Goal: Browse casually: Explore the website without a specific task or goal

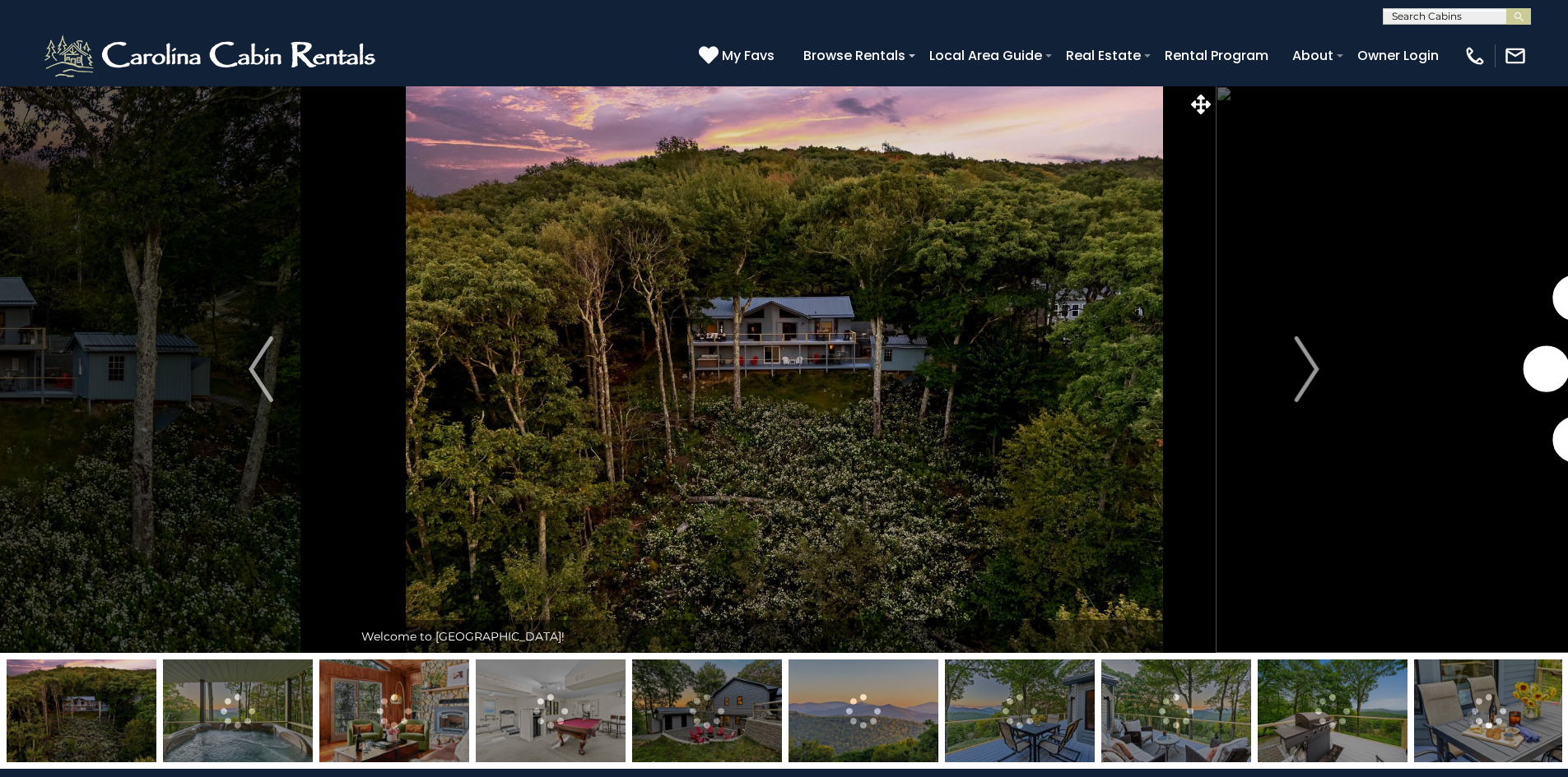
scroll to position [247, 0]
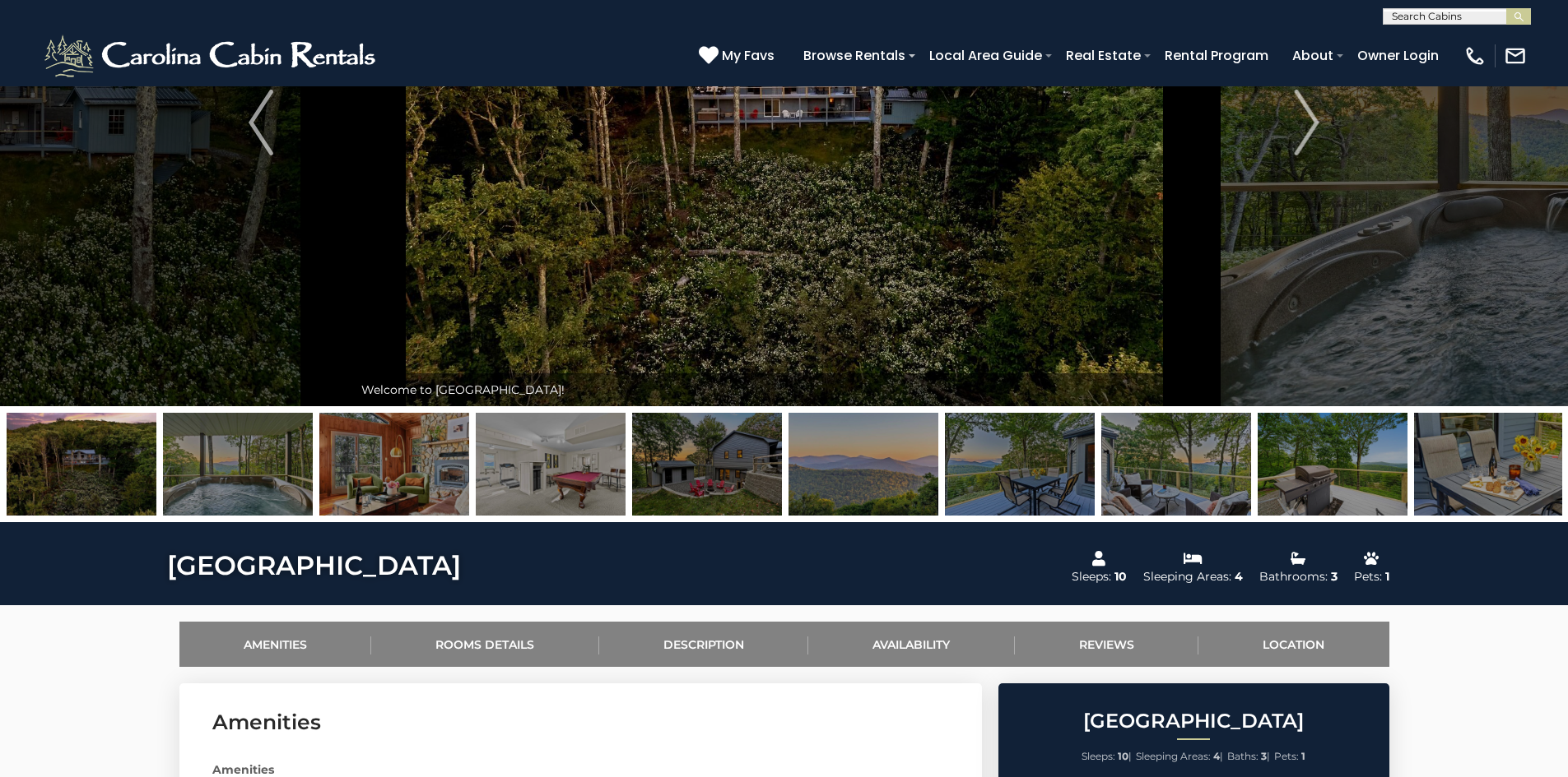
click at [390, 459] on img at bounding box center [394, 464] width 149 height 103
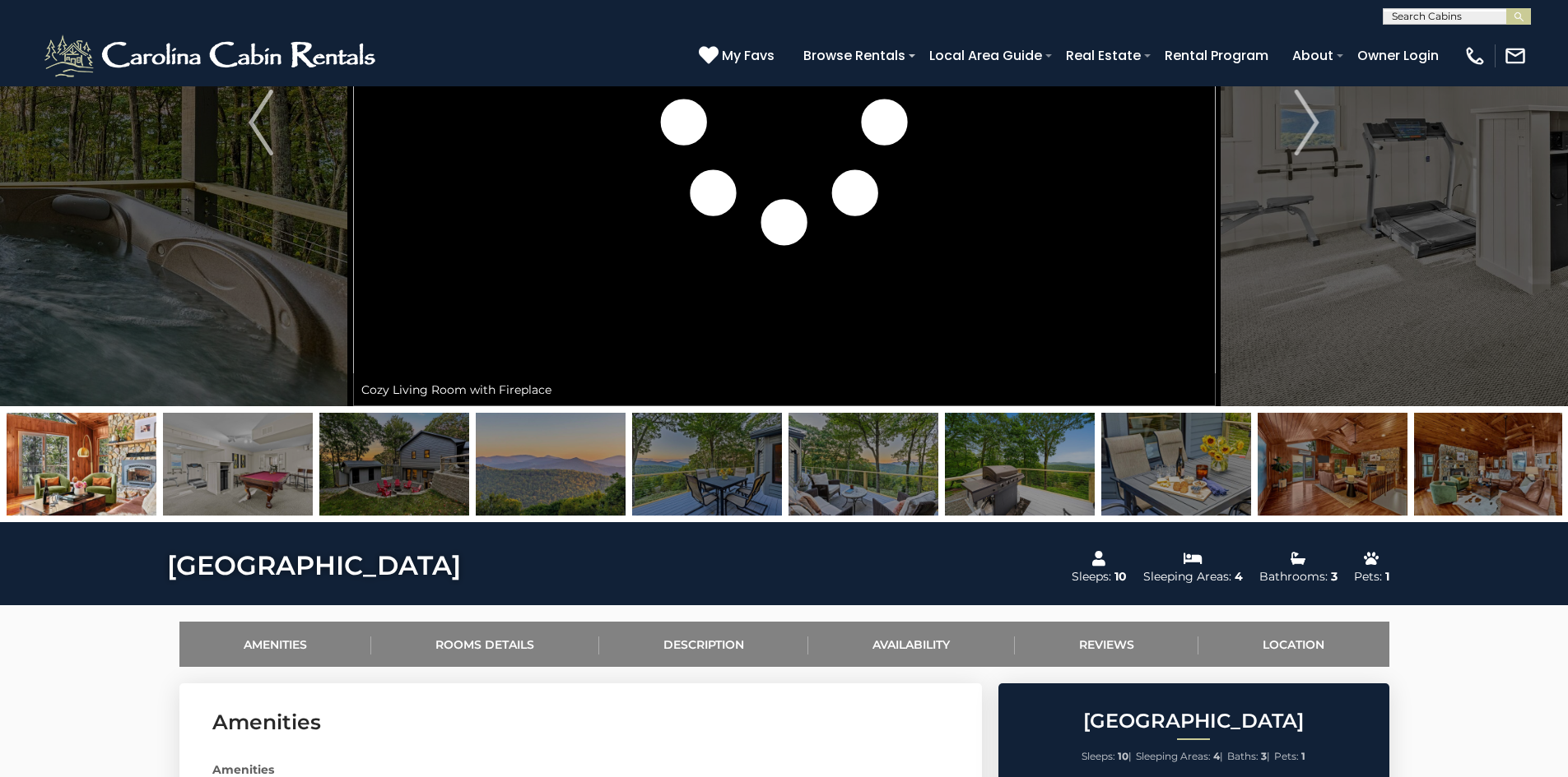
click at [409, 461] on img at bounding box center [394, 464] width 149 height 103
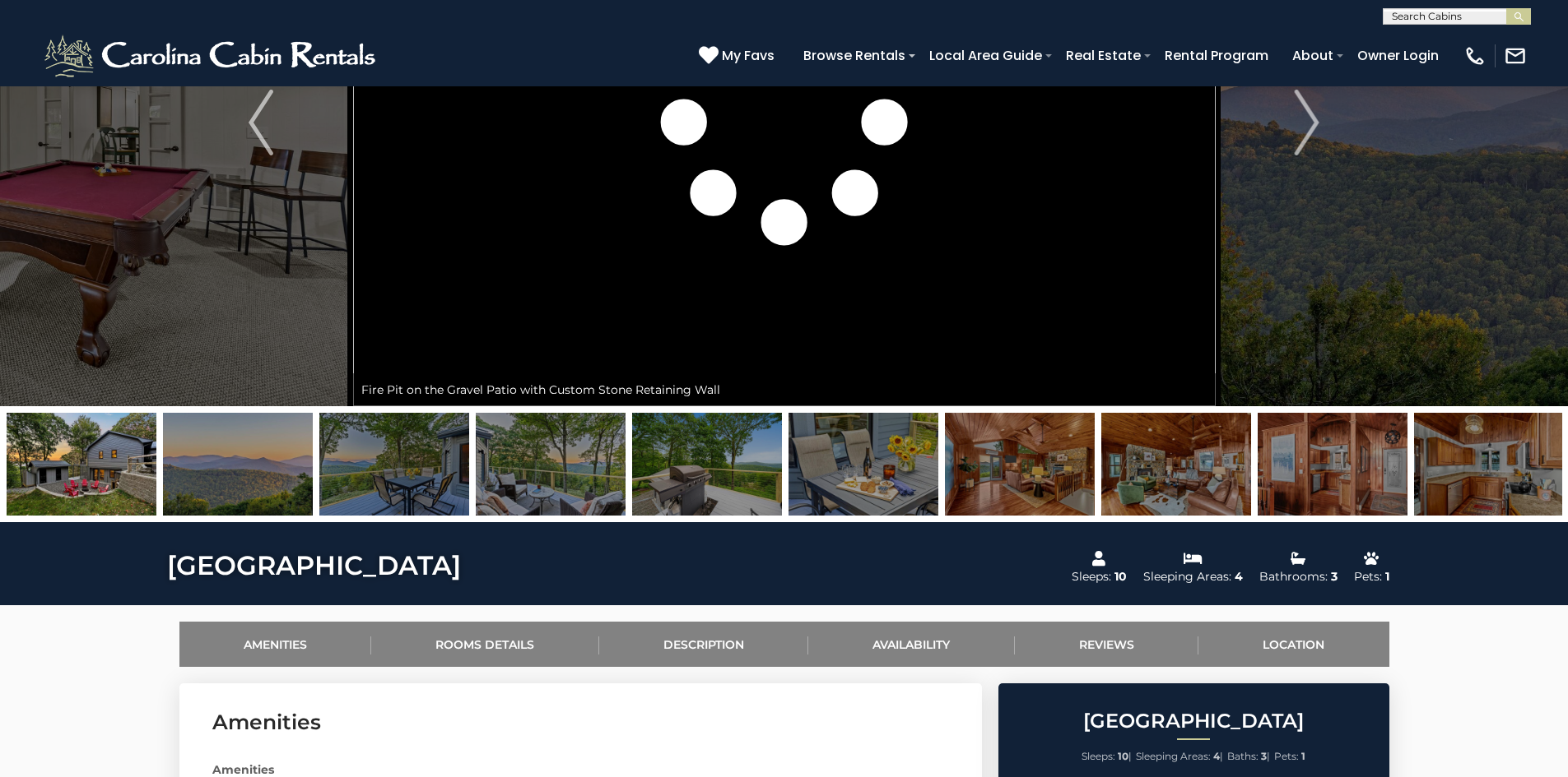
click at [520, 469] on img at bounding box center [550, 464] width 149 height 103
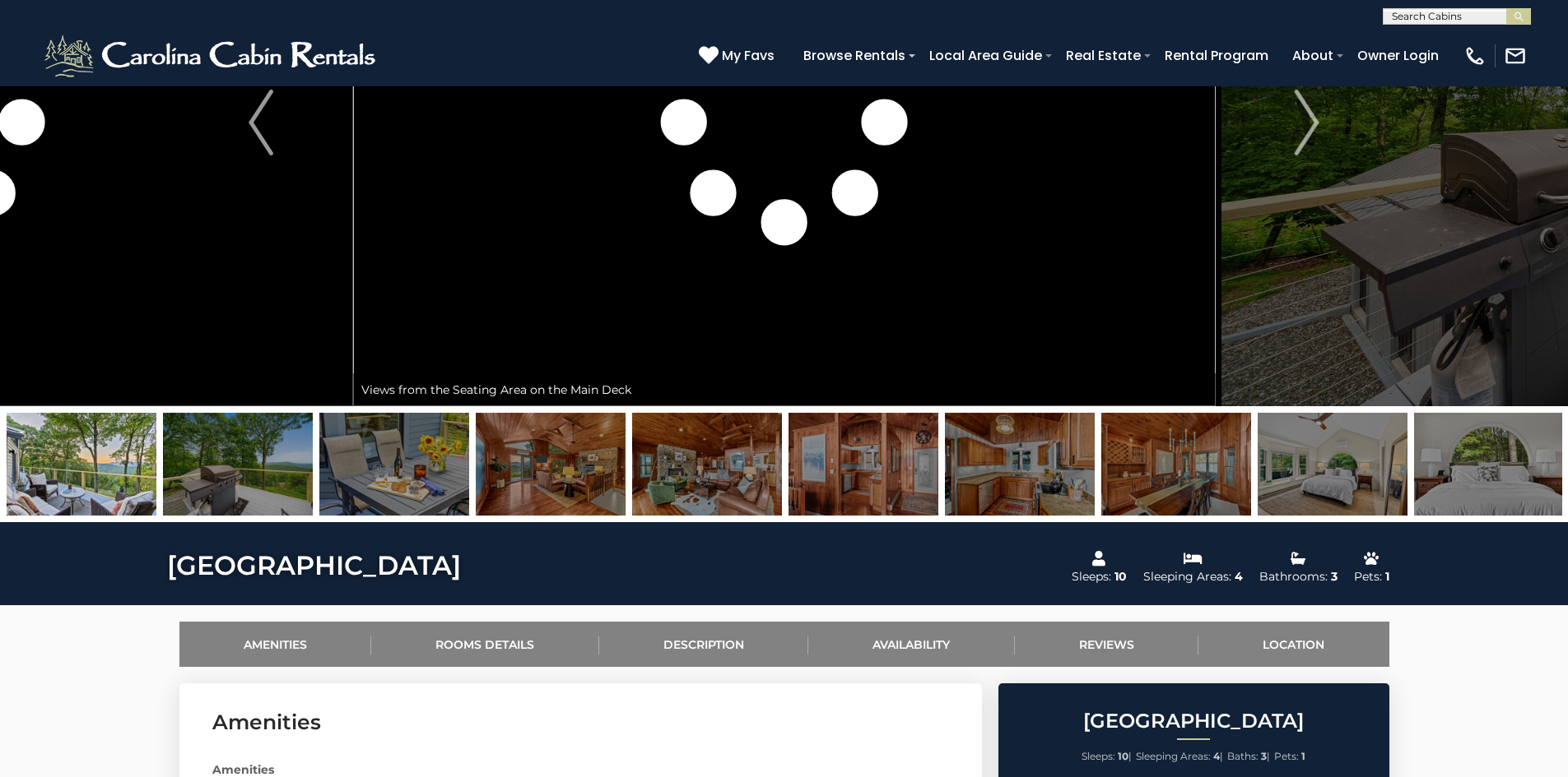
click at [427, 473] on img at bounding box center [394, 464] width 149 height 103
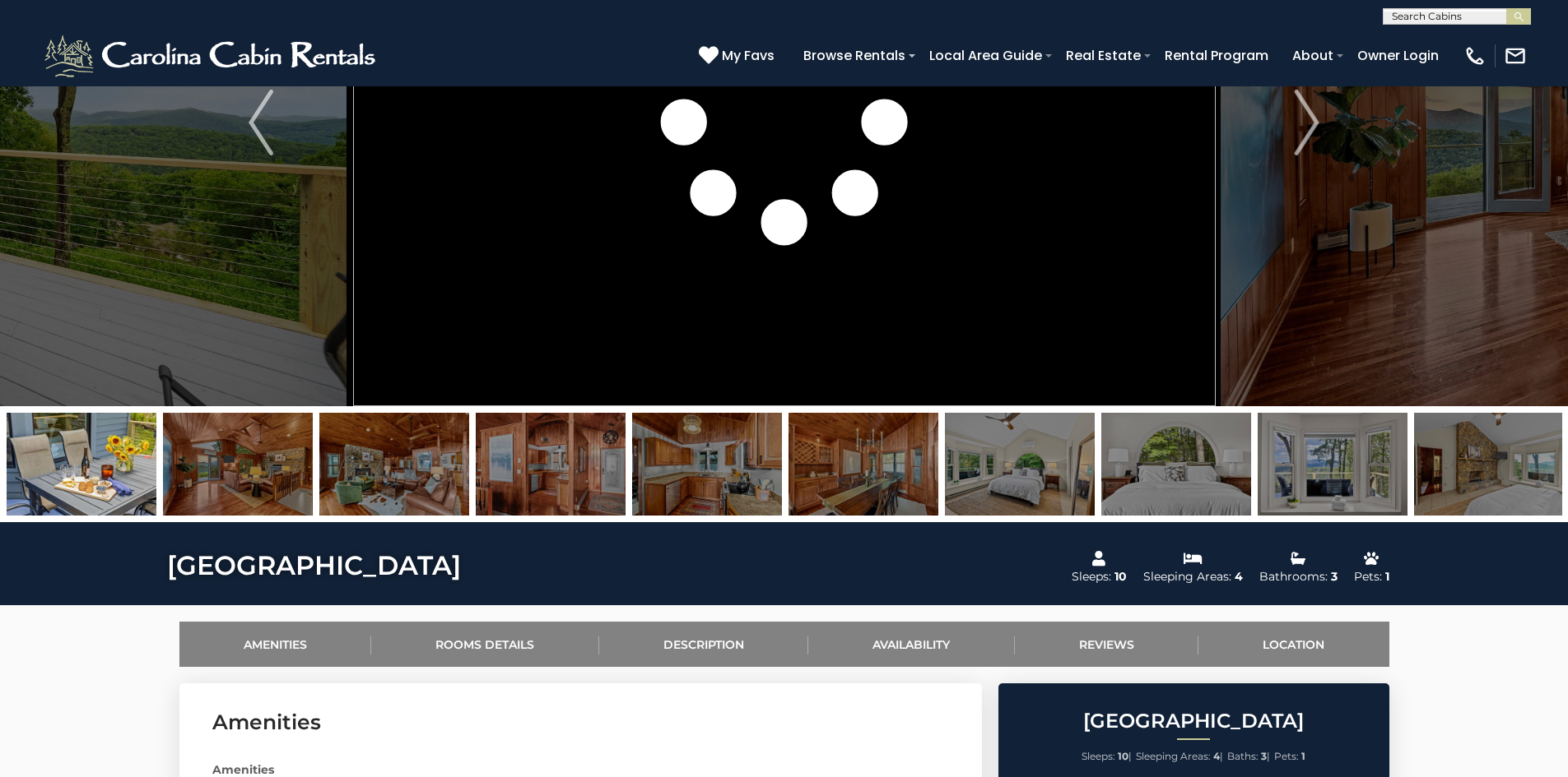
click at [412, 469] on img at bounding box center [394, 464] width 149 height 103
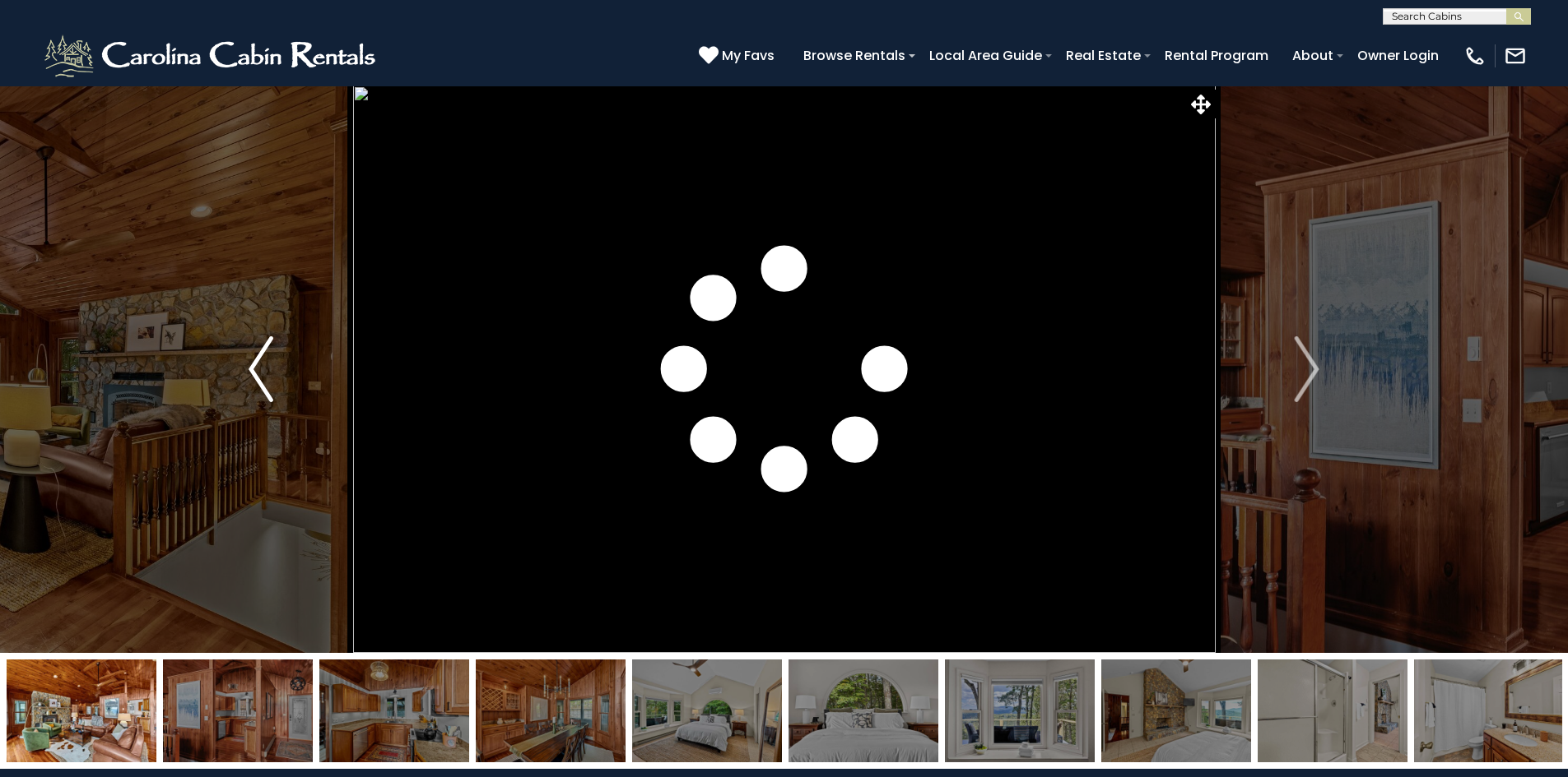
scroll to position [164, 0]
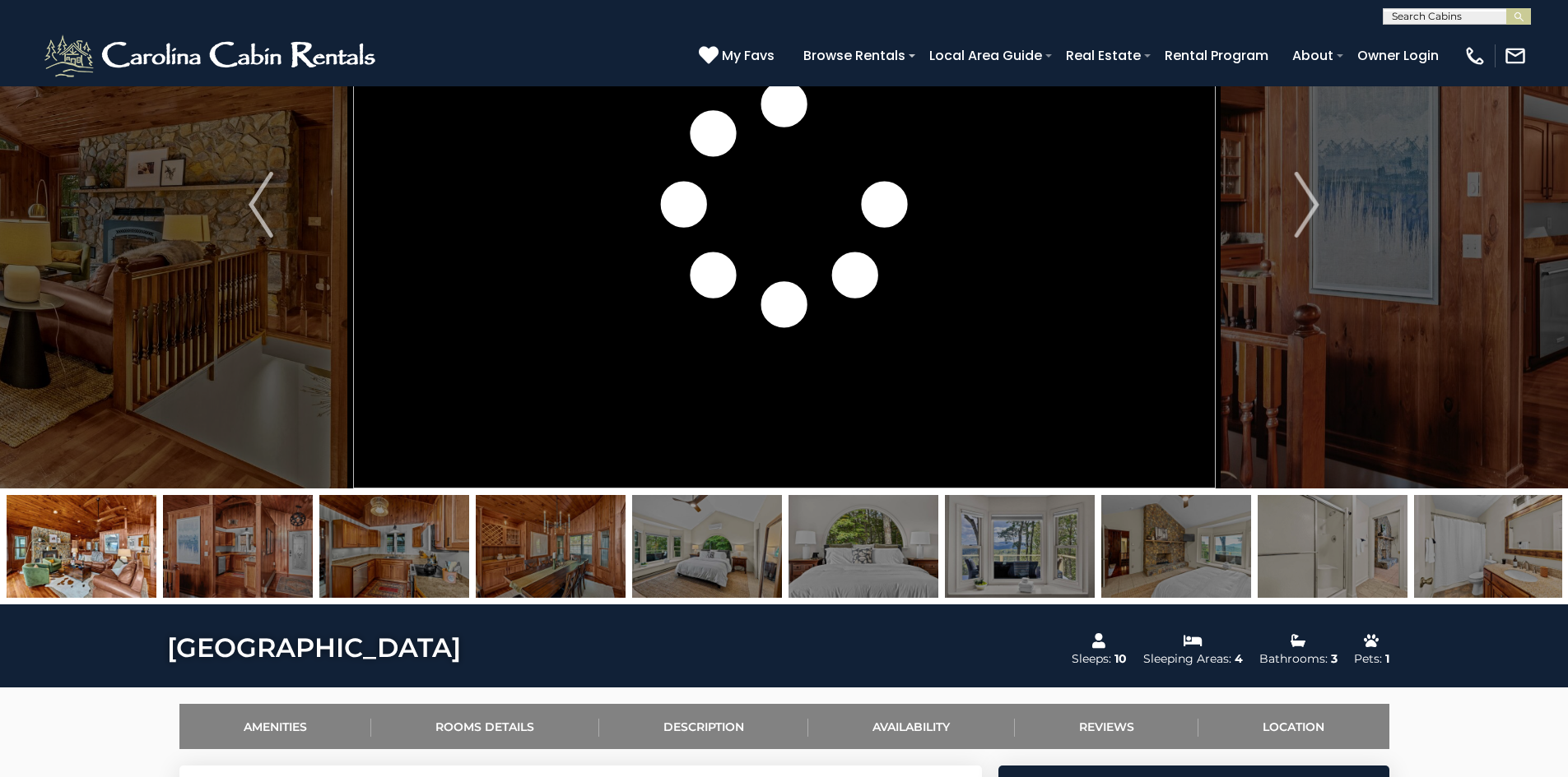
click at [535, 552] on img at bounding box center [550, 546] width 149 height 103
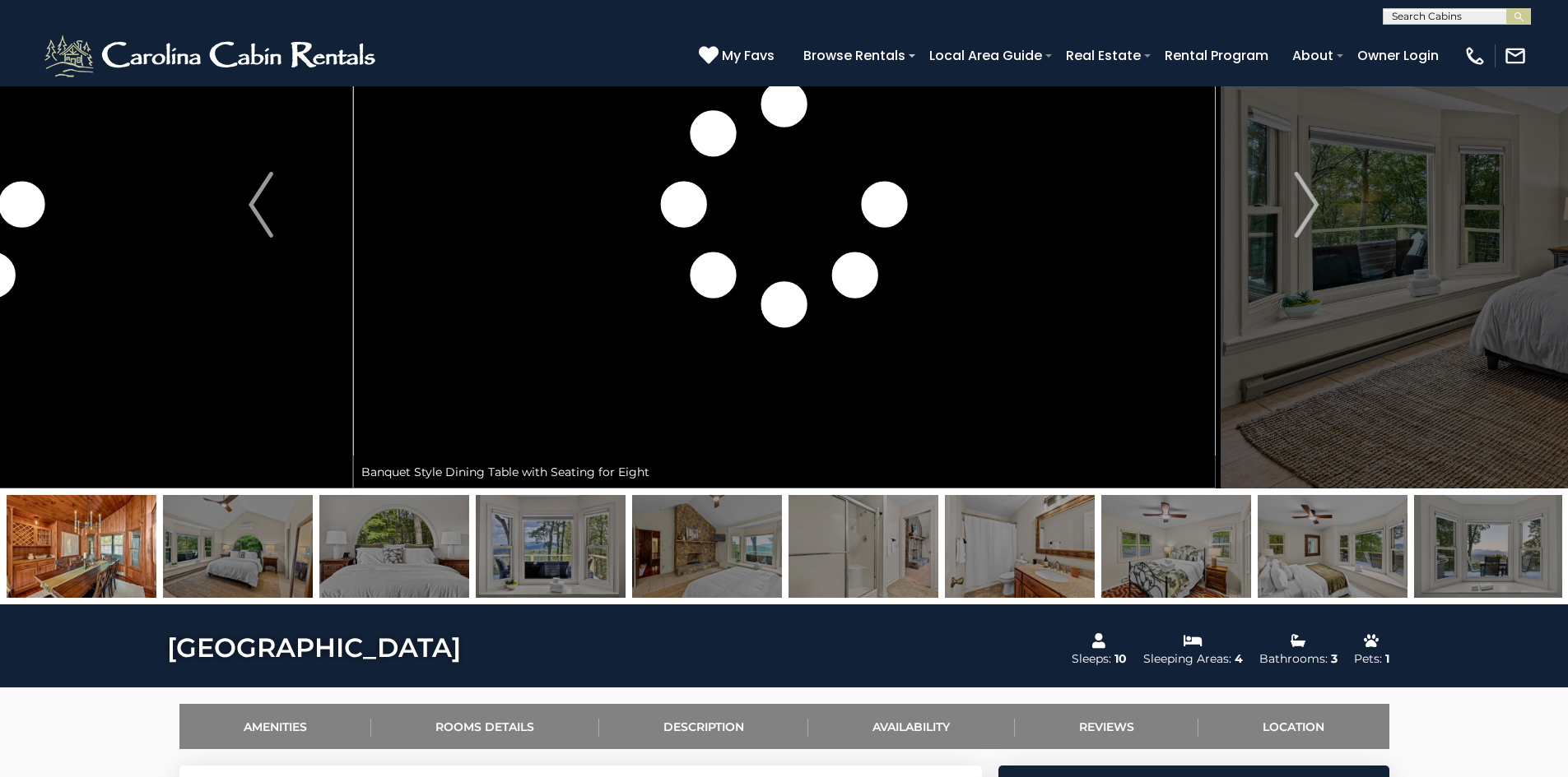
click at [574, 556] on img at bounding box center [550, 546] width 149 height 103
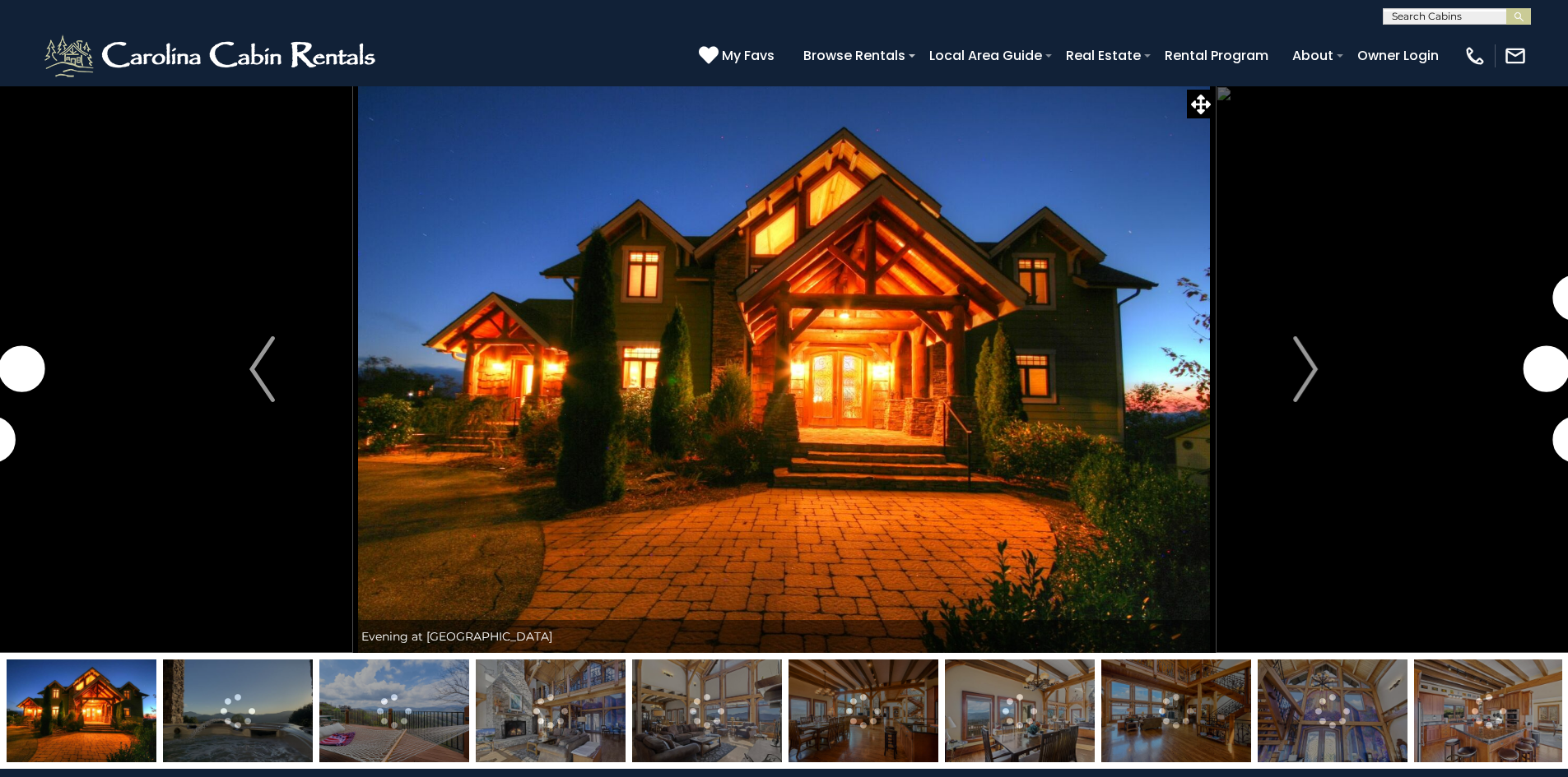
scroll to position [164, 0]
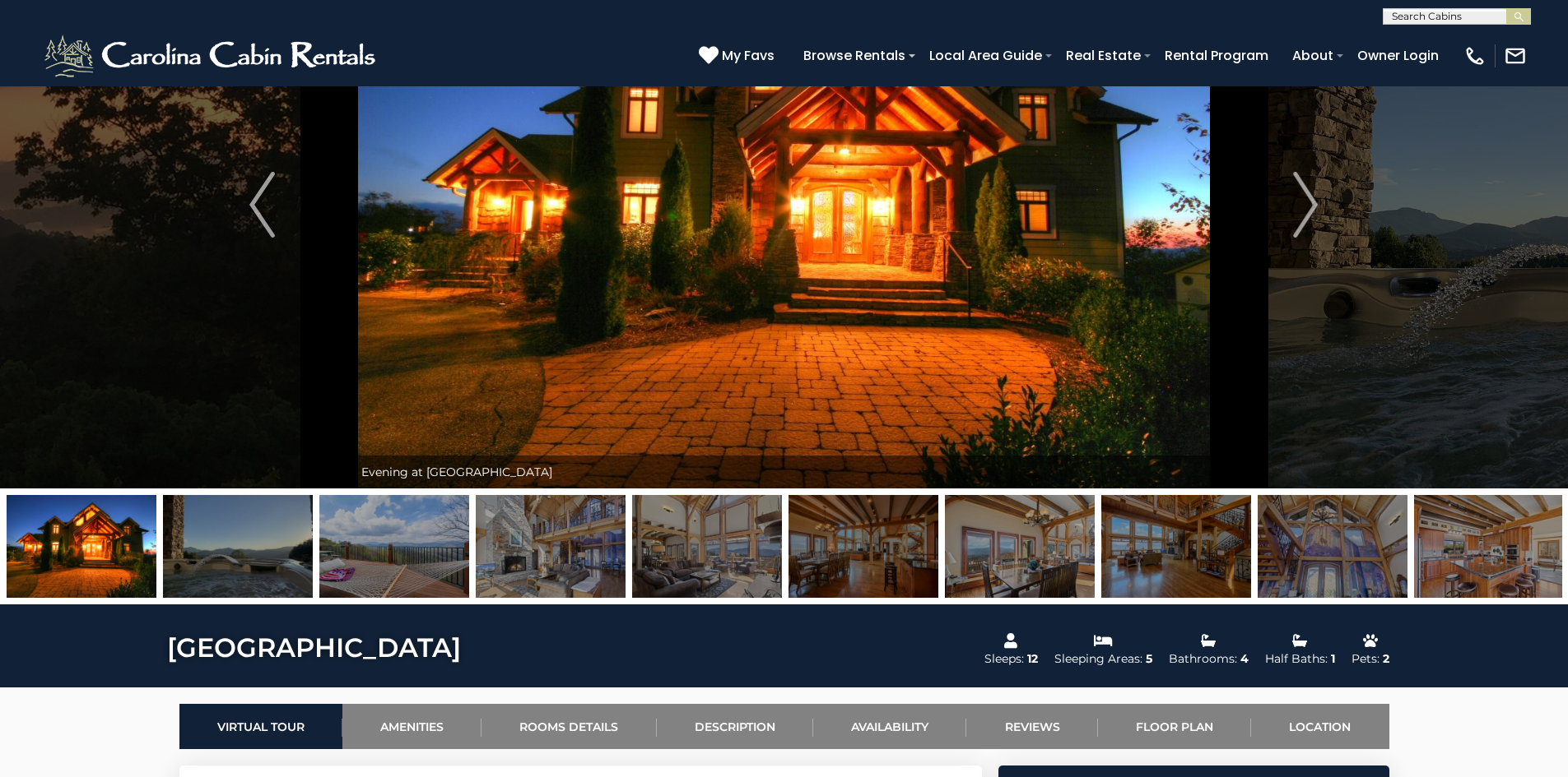
click at [1155, 543] on img at bounding box center [1175, 546] width 149 height 103
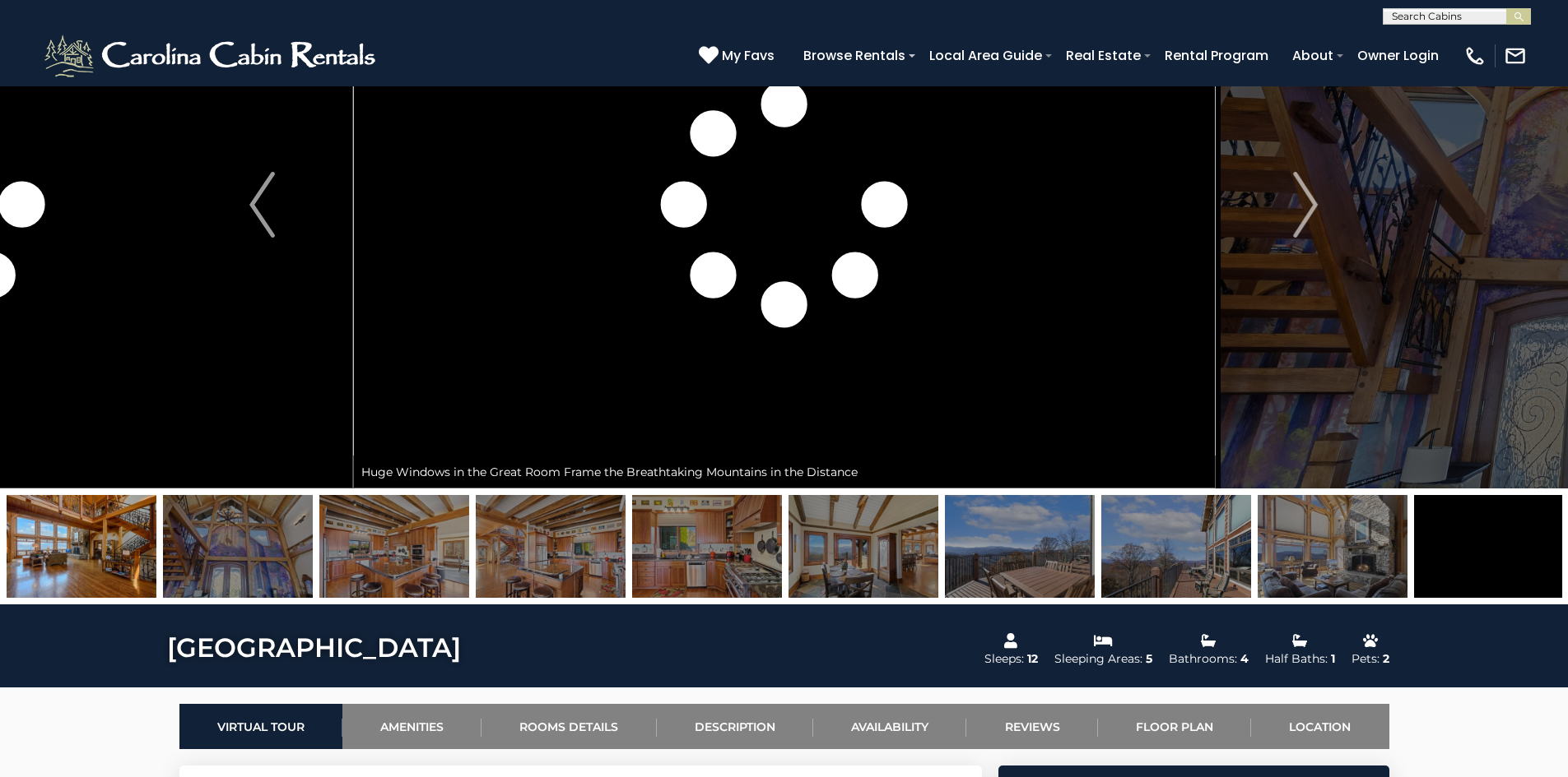
scroll to position [0, 0]
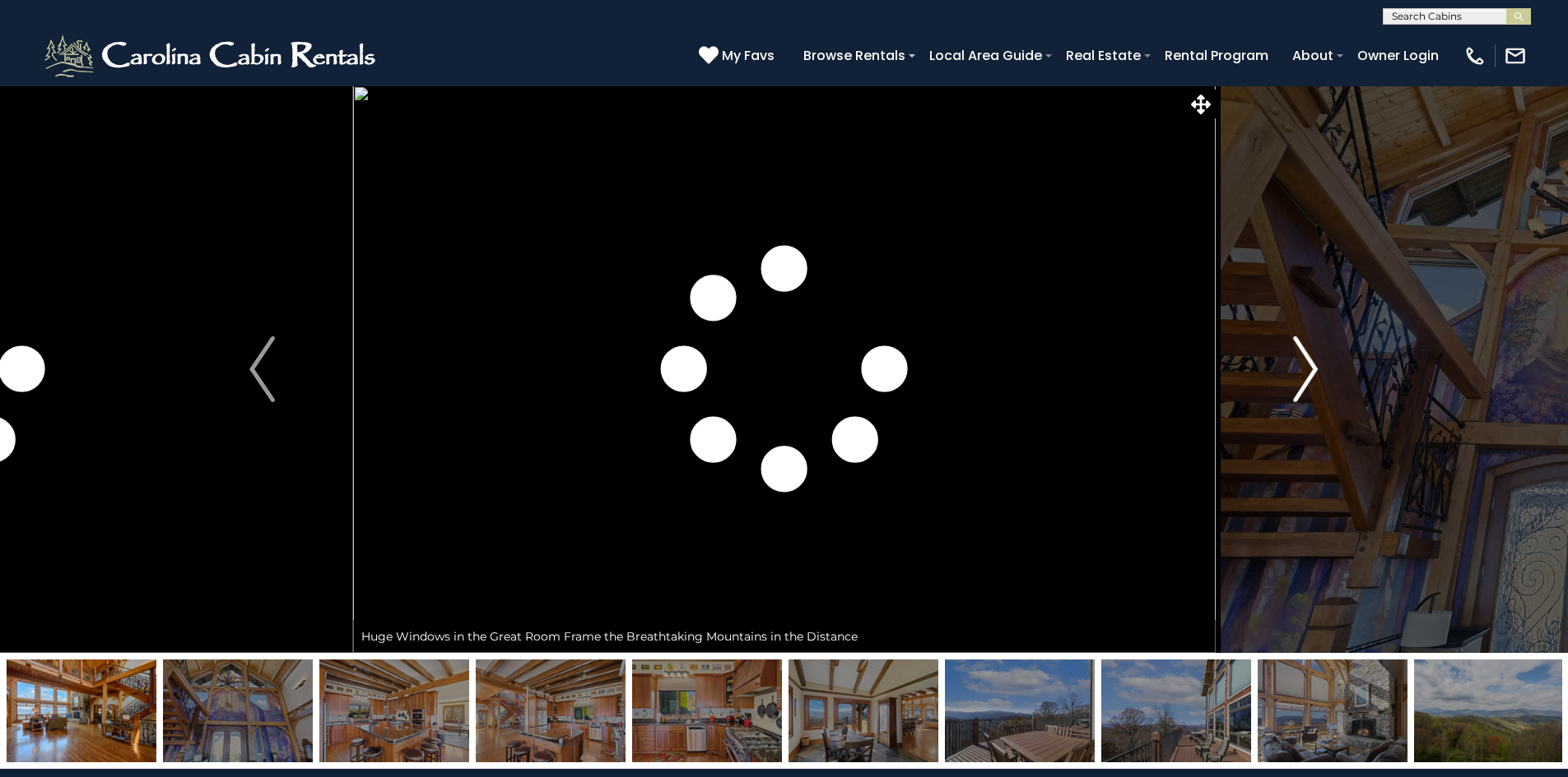
click at [1301, 365] on img "Next" at bounding box center [1305, 370] width 25 height 66
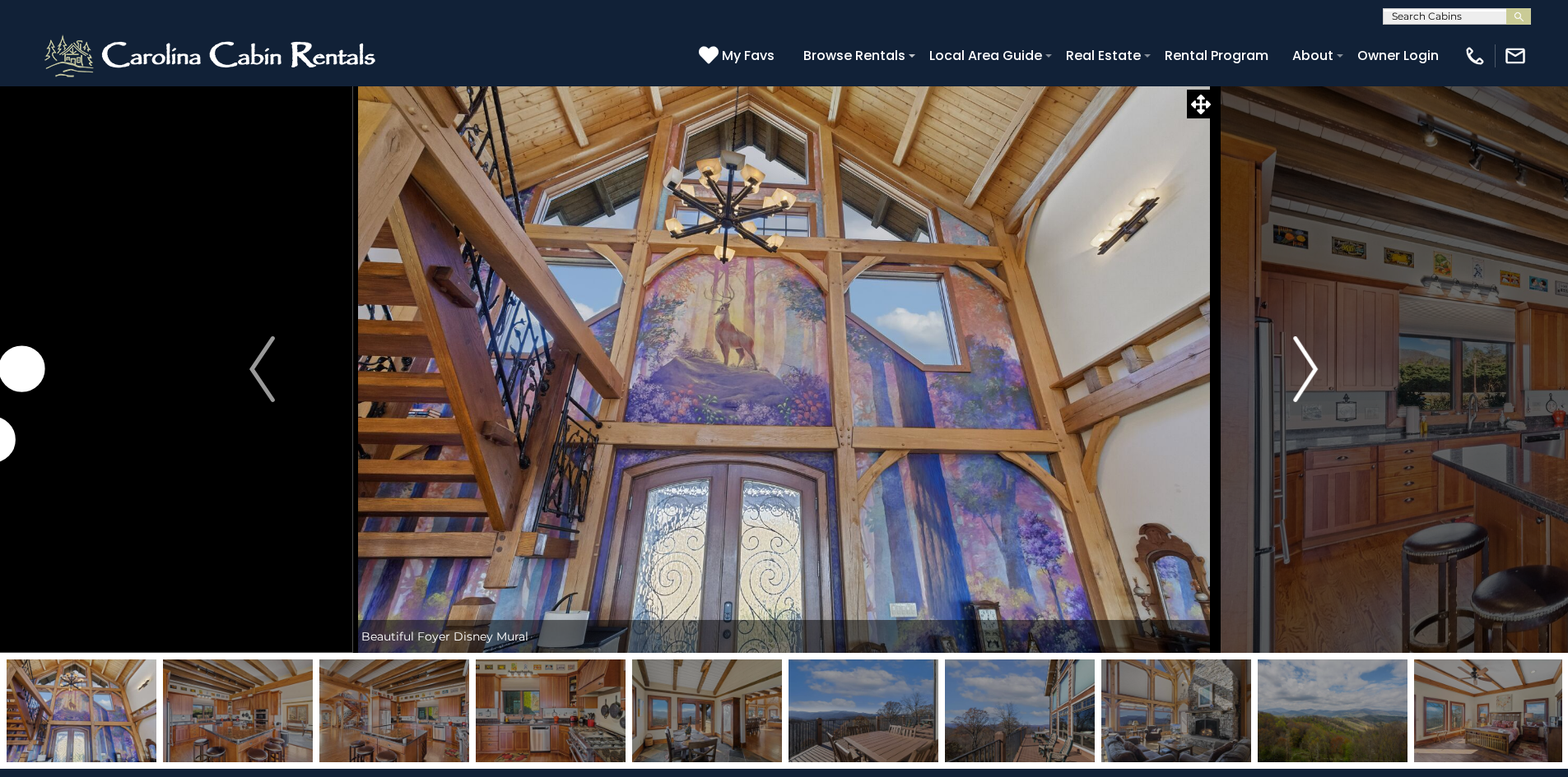
click at [1301, 365] on img "Next" at bounding box center [1305, 370] width 25 height 66
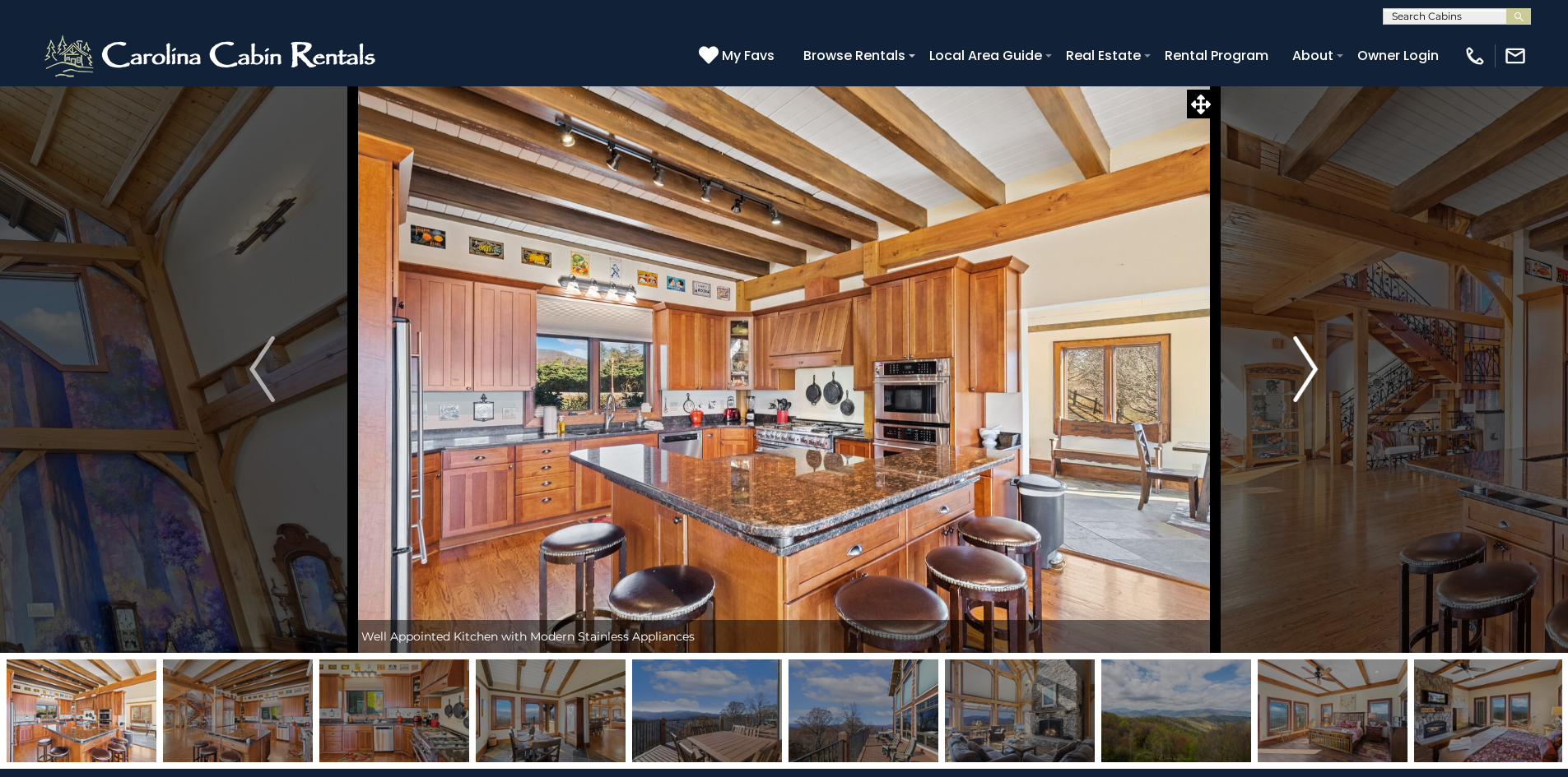
click at [1297, 361] on img "Next" at bounding box center [1305, 370] width 25 height 66
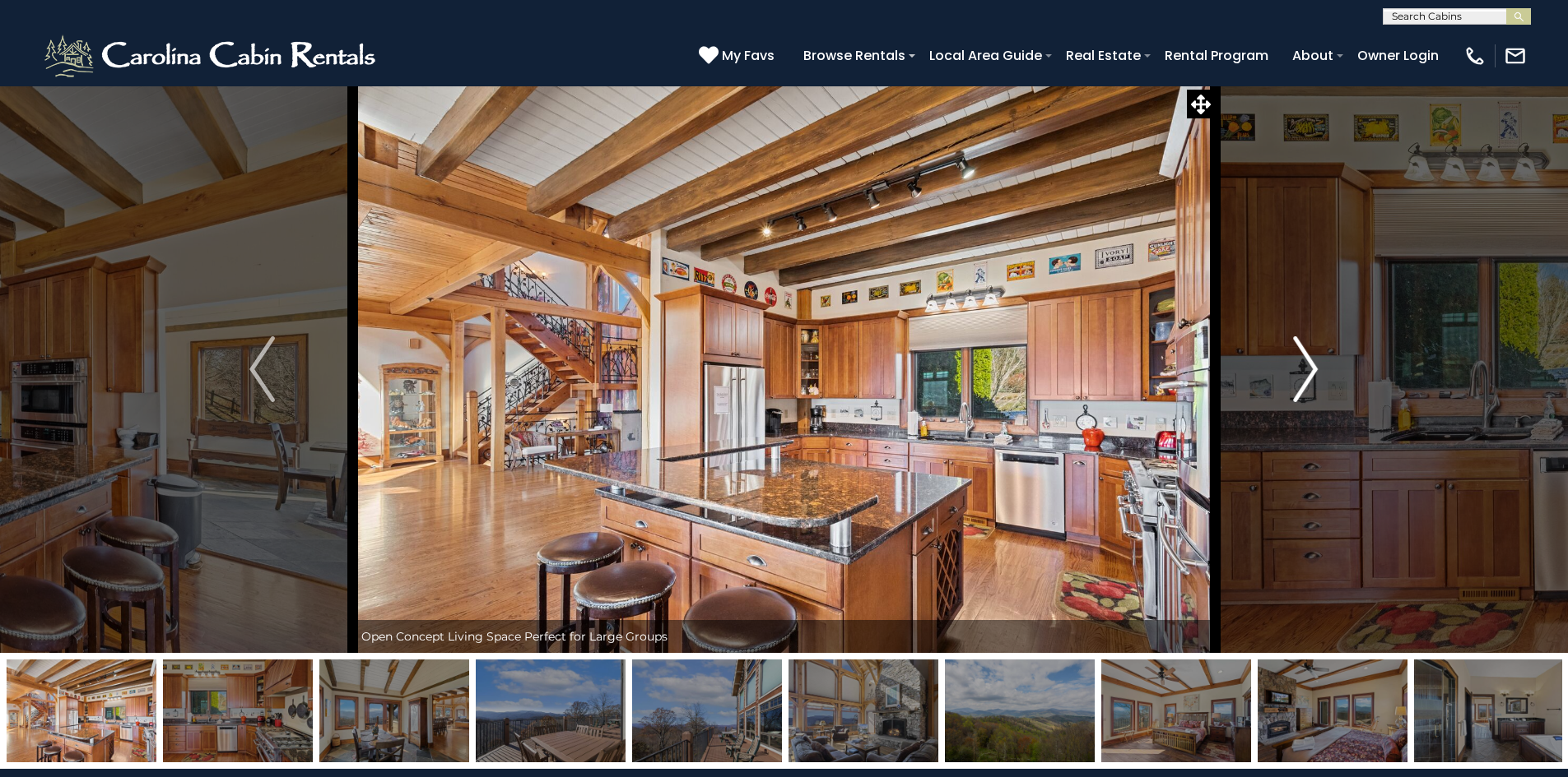
click at [1293, 360] on img "Next" at bounding box center [1305, 370] width 25 height 66
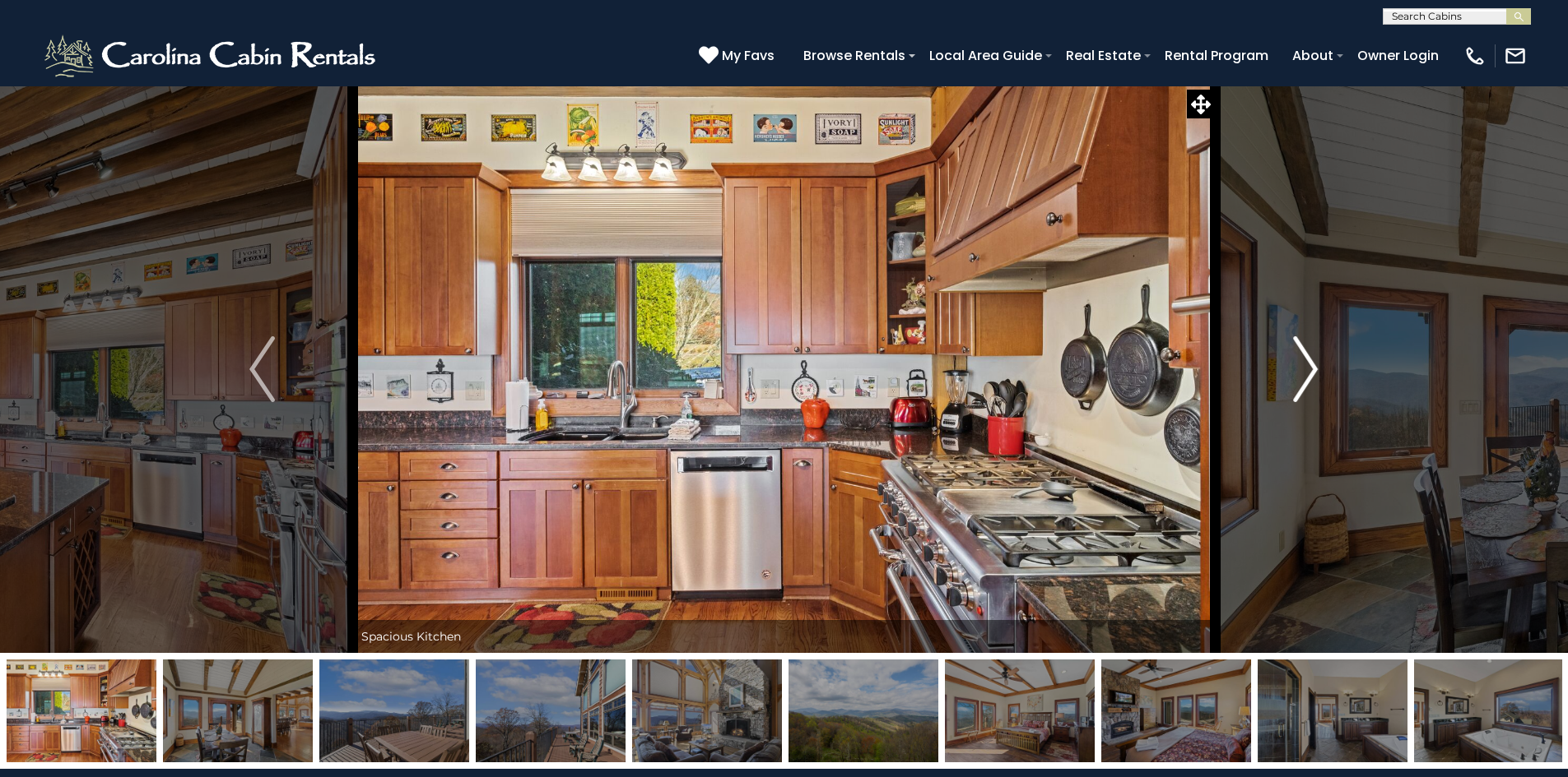
click at [1293, 360] on img "Next" at bounding box center [1305, 370] width 25 height 66
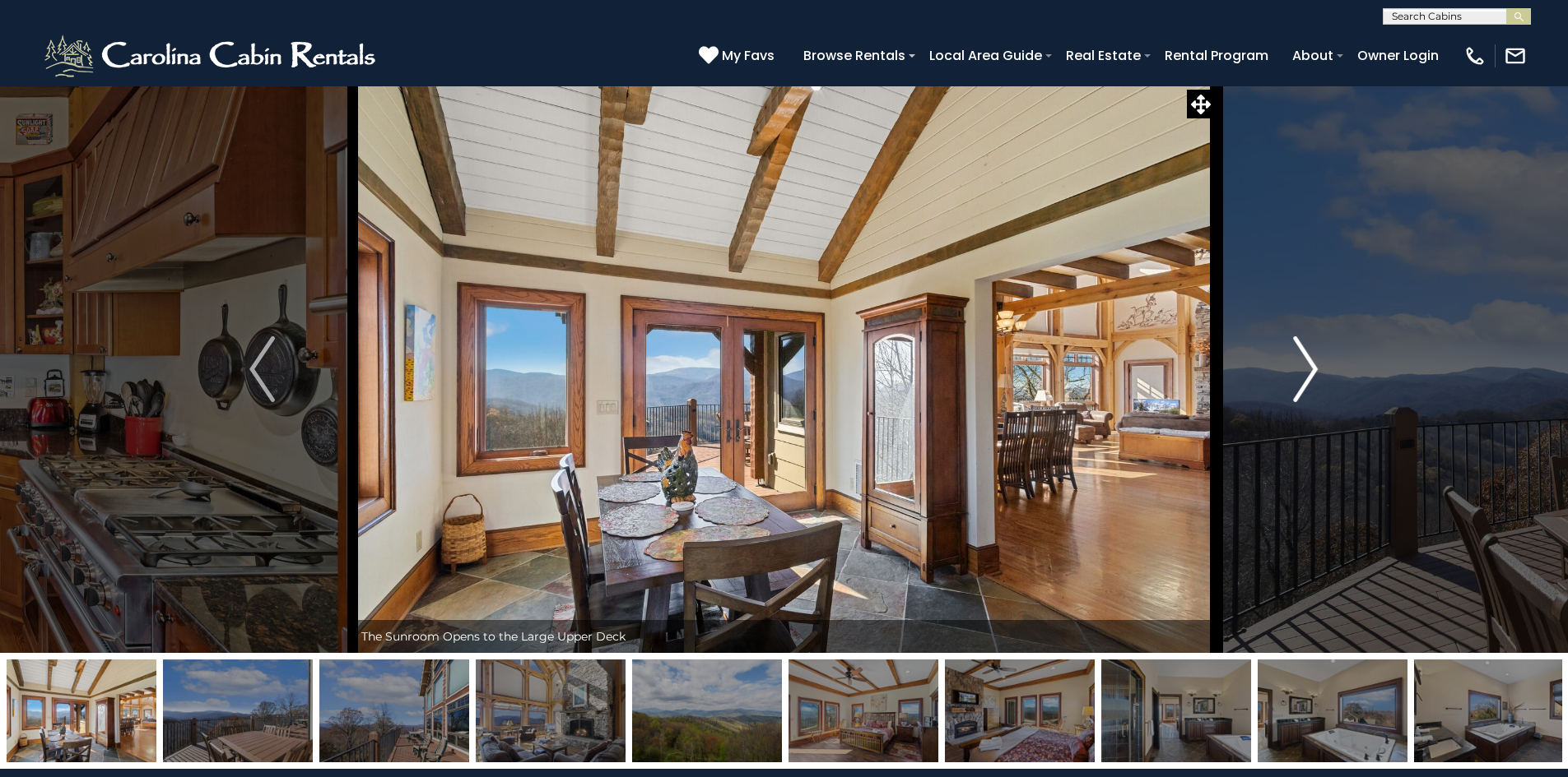
click at [1292, 360] on button "Next" at bounding box center [1305, 370] width 181 height 567
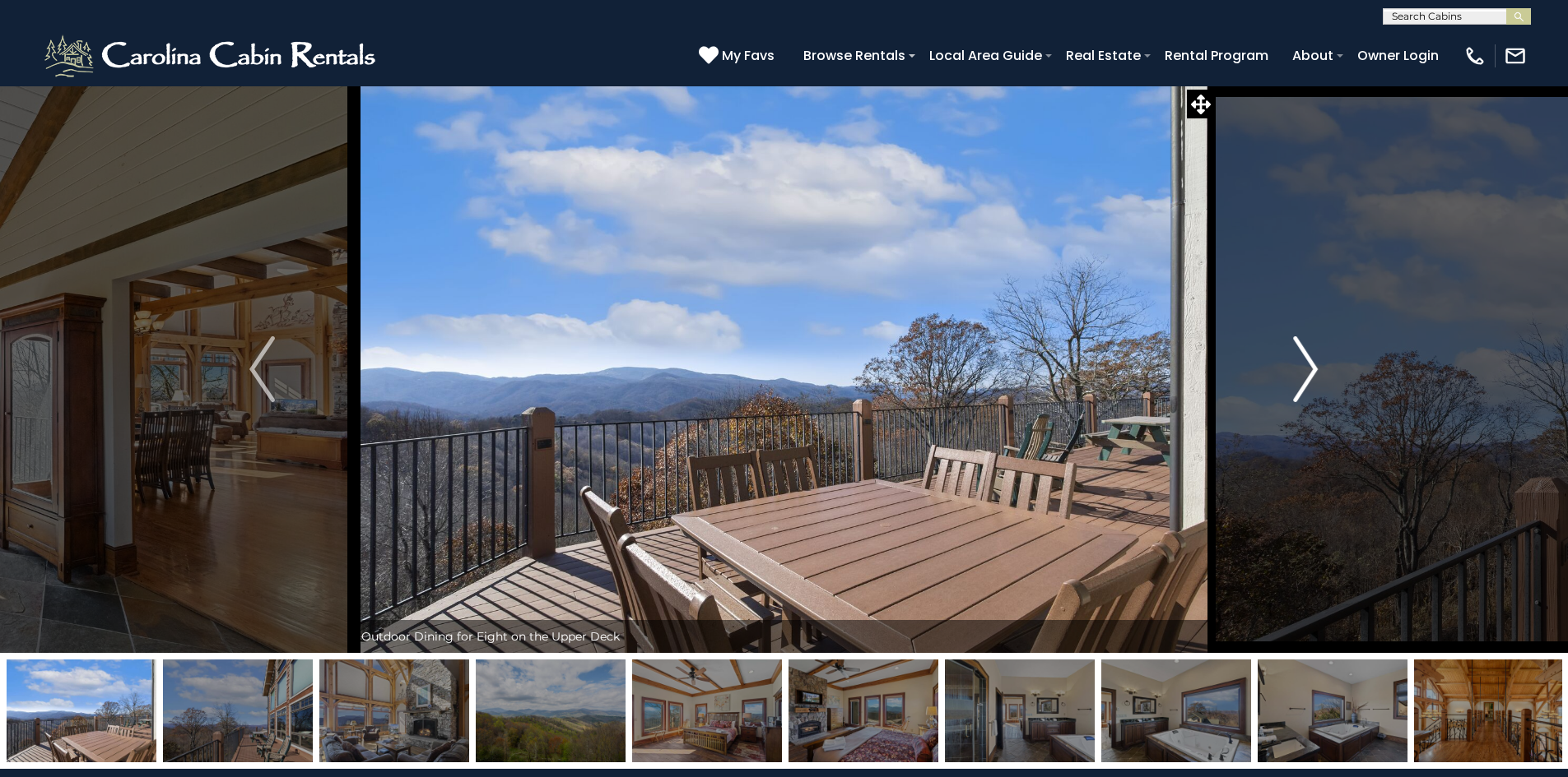
click at [1292, 360] on button "Next" at bounding box center [1305, 370] width 181 height 567
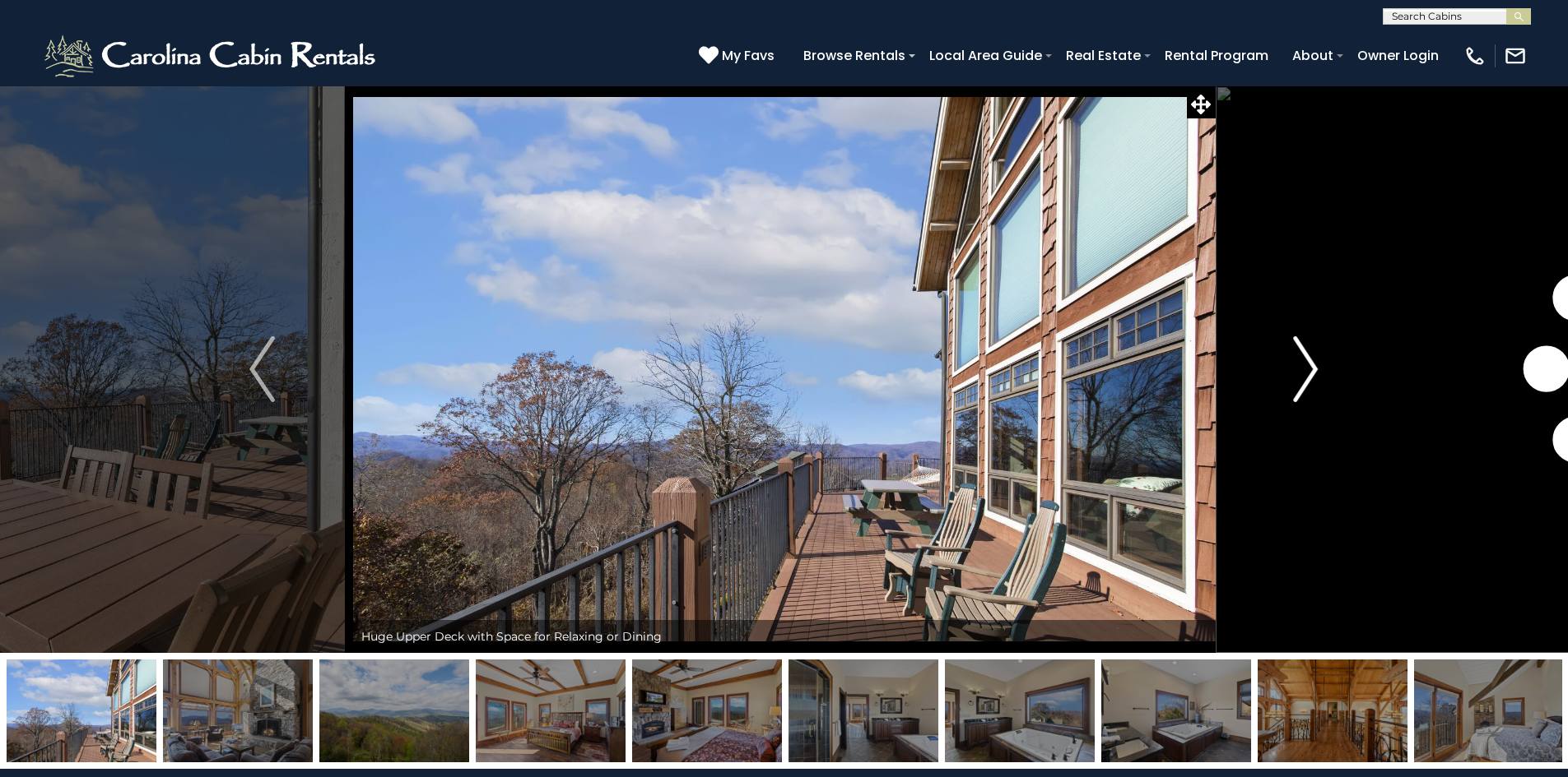
click at [1292, 360] on button "Next" at bounding box center [1305, 370] width 181 height 567
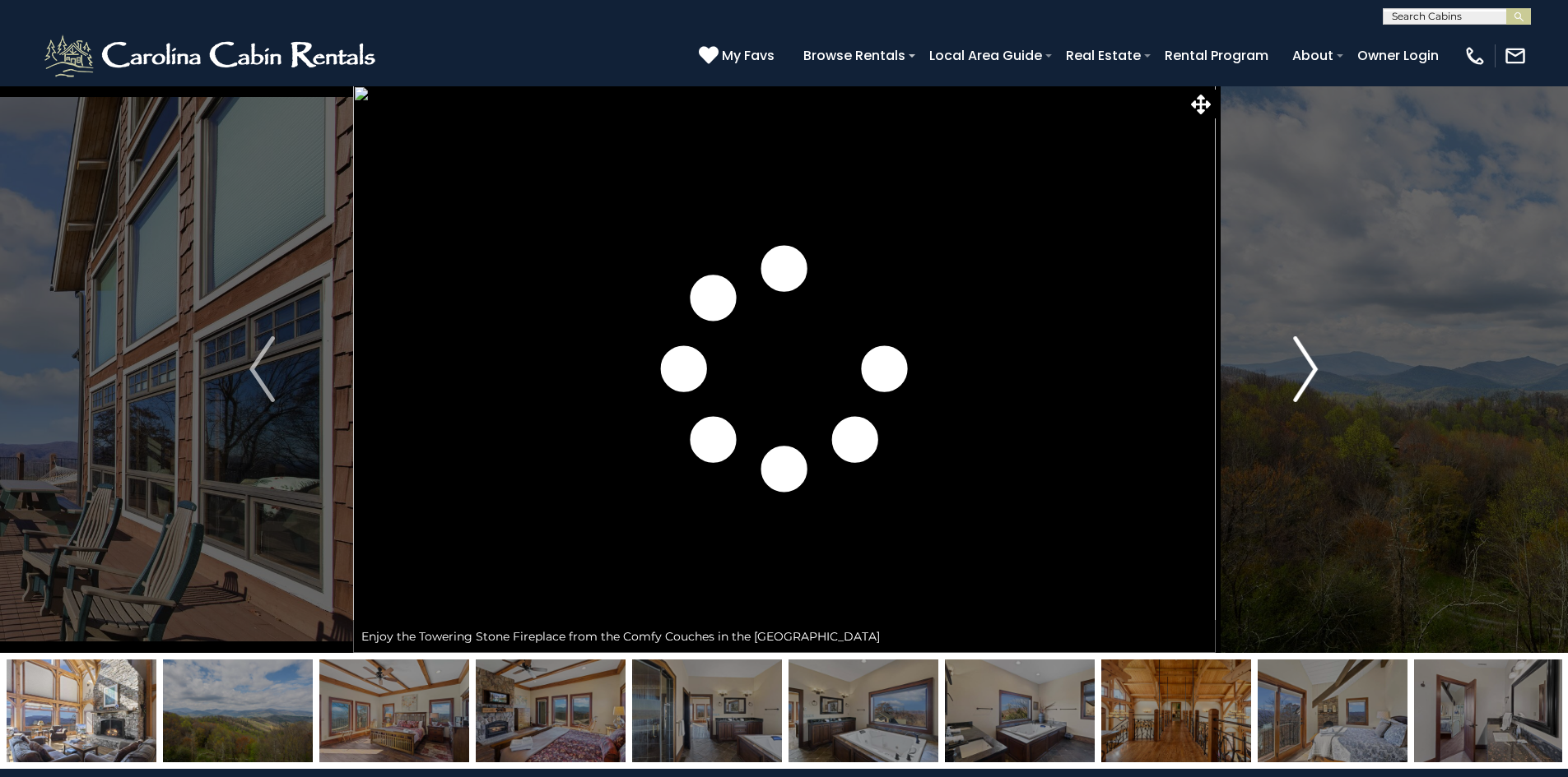
click at [1292, 360] on button "Next" at bounding box center [1305, 370] width 181 height 567
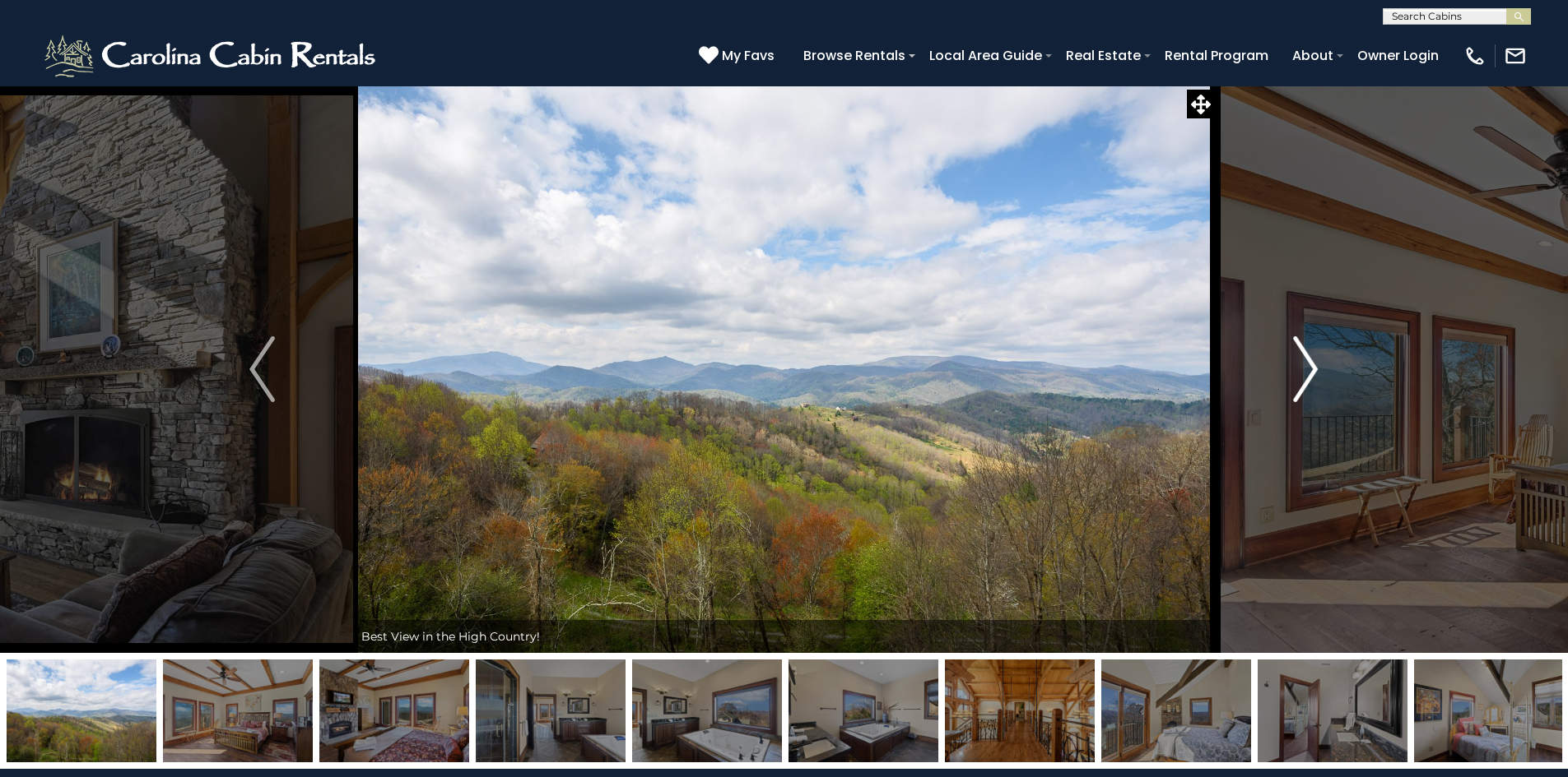
click at [1292, 360] on button "Next" at bounding box center [1305, 370] width 181 height 567
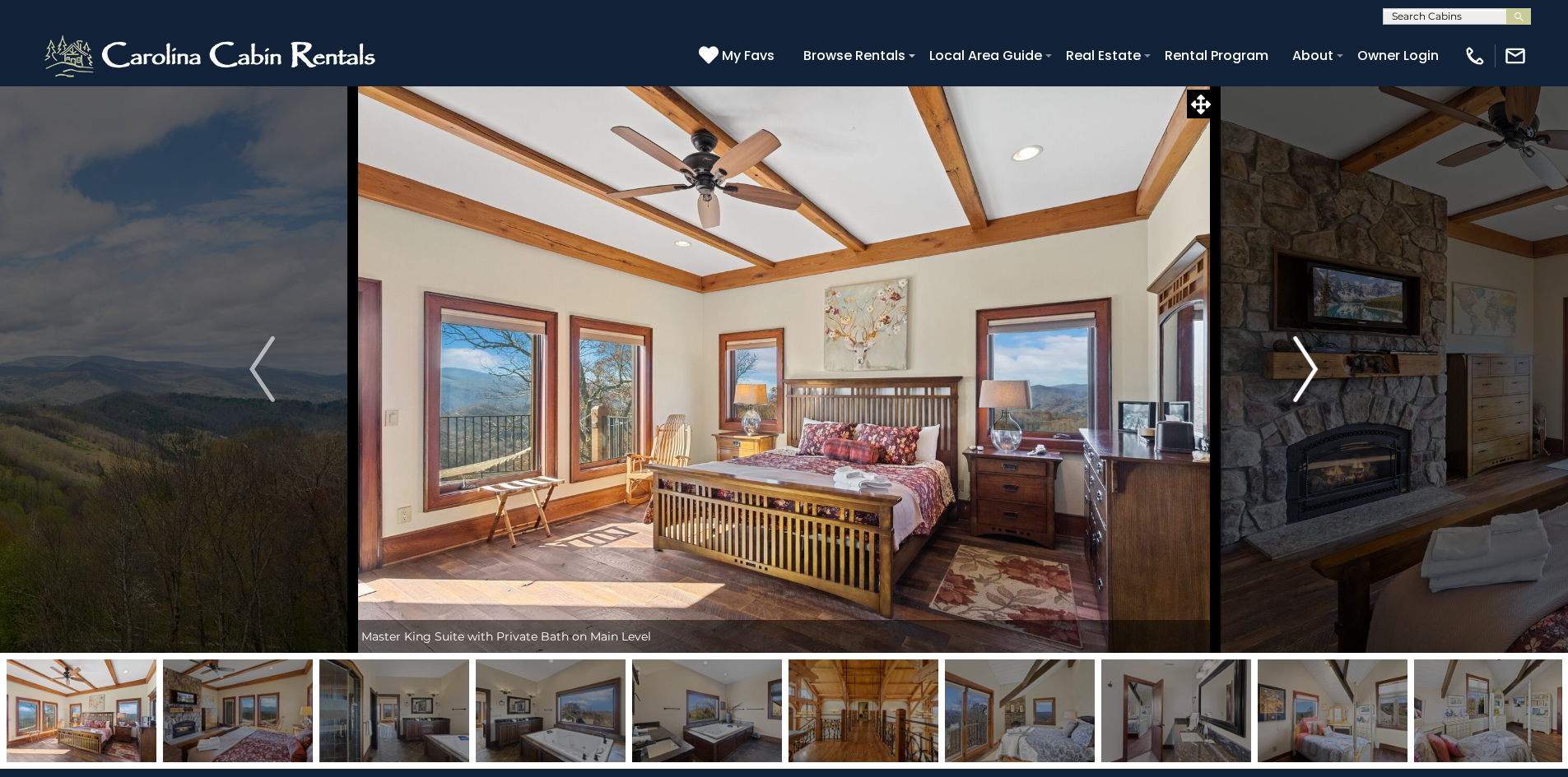
click at [1292, 360] on button "Next" at bounding box center [1305, 370] width 181 height 567
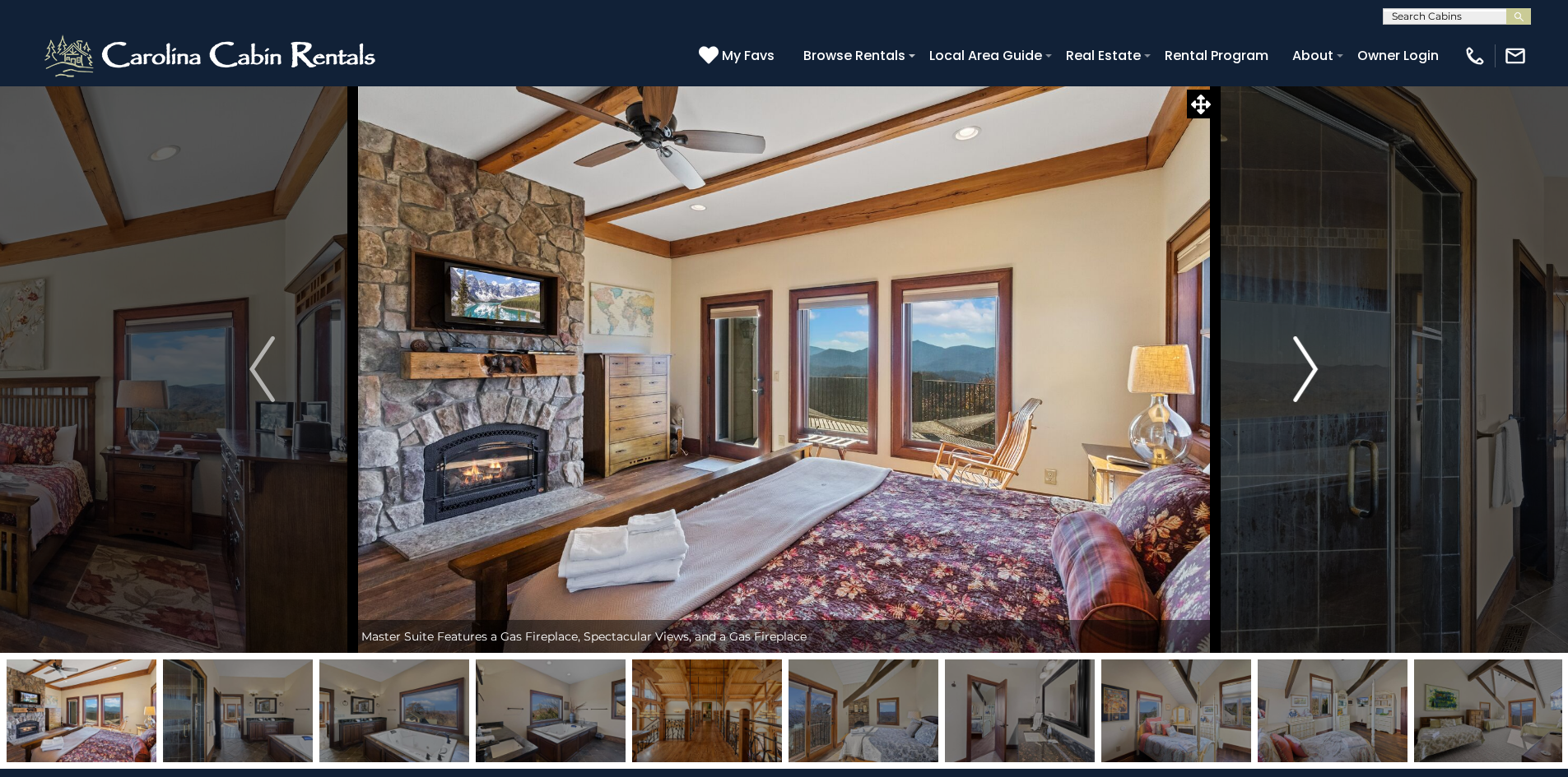
click at [1292, 360] on button "Next" at bounding box center [1305, 370] width 181 height 567
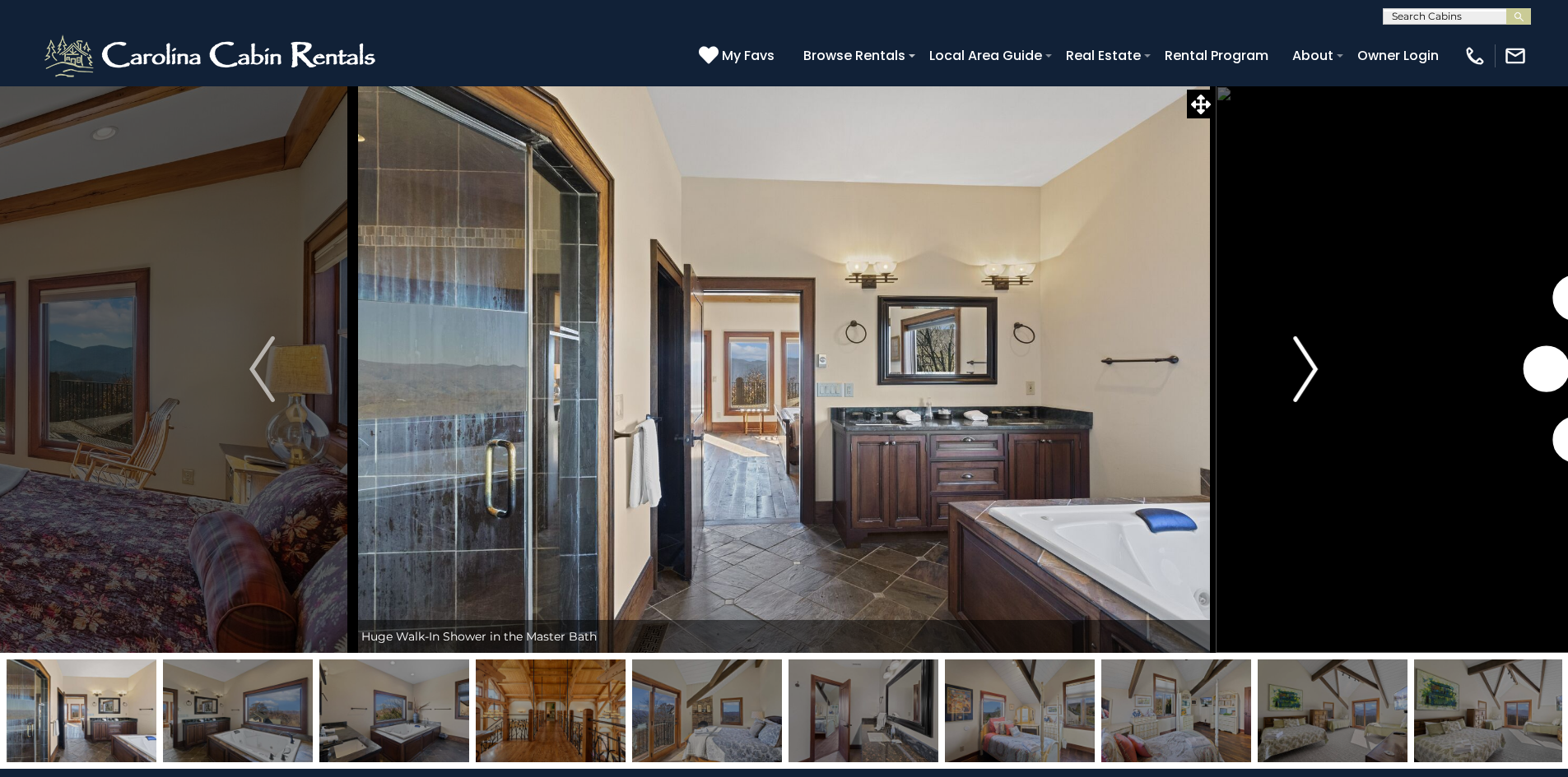
click at [1292, 360] on button "Next" at bounding box center [1305, 370] width 181 height 567
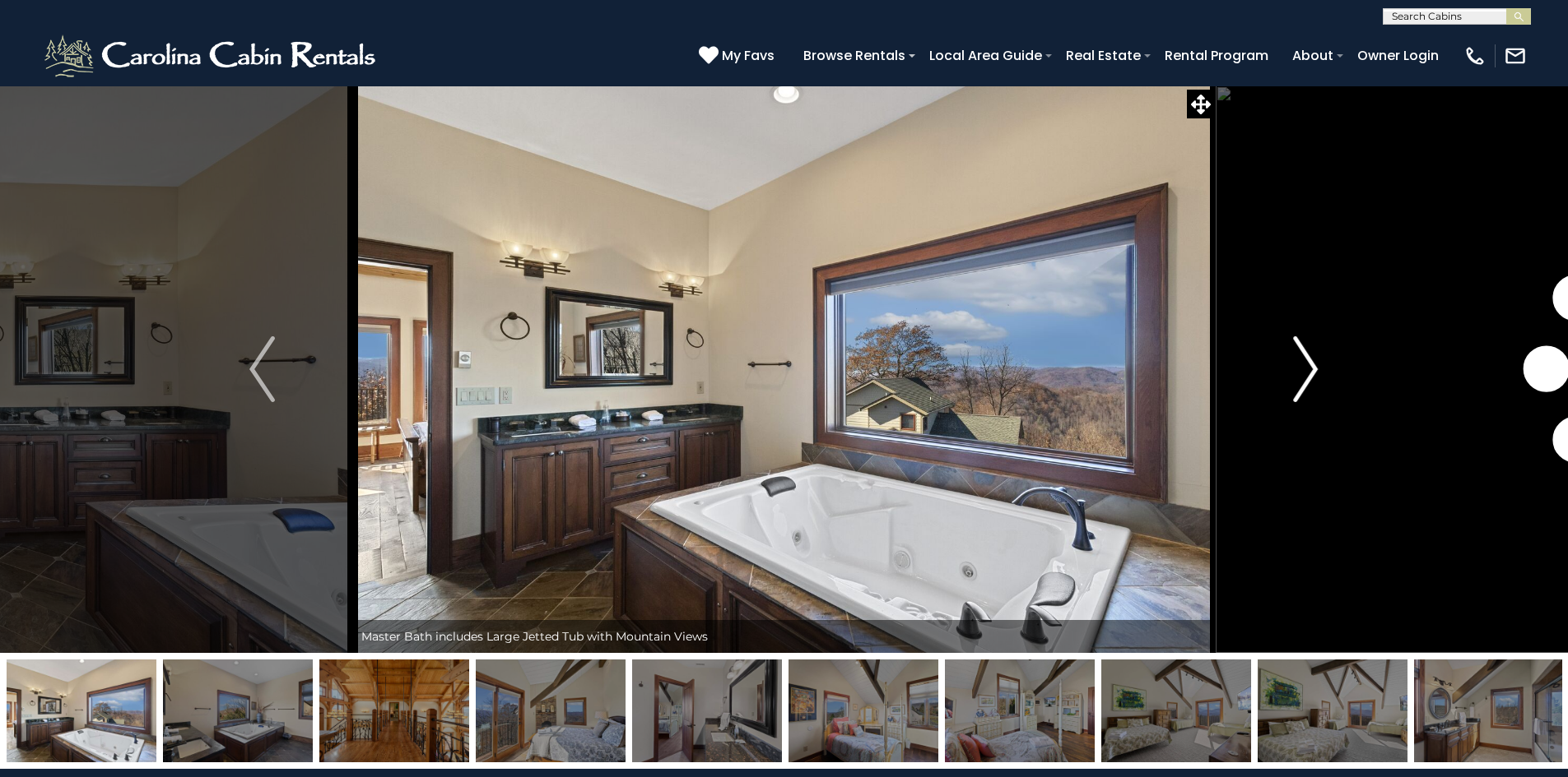
click at [1292, 360] on button "Next" at bounding box center [1305, 370] width 181 height 567
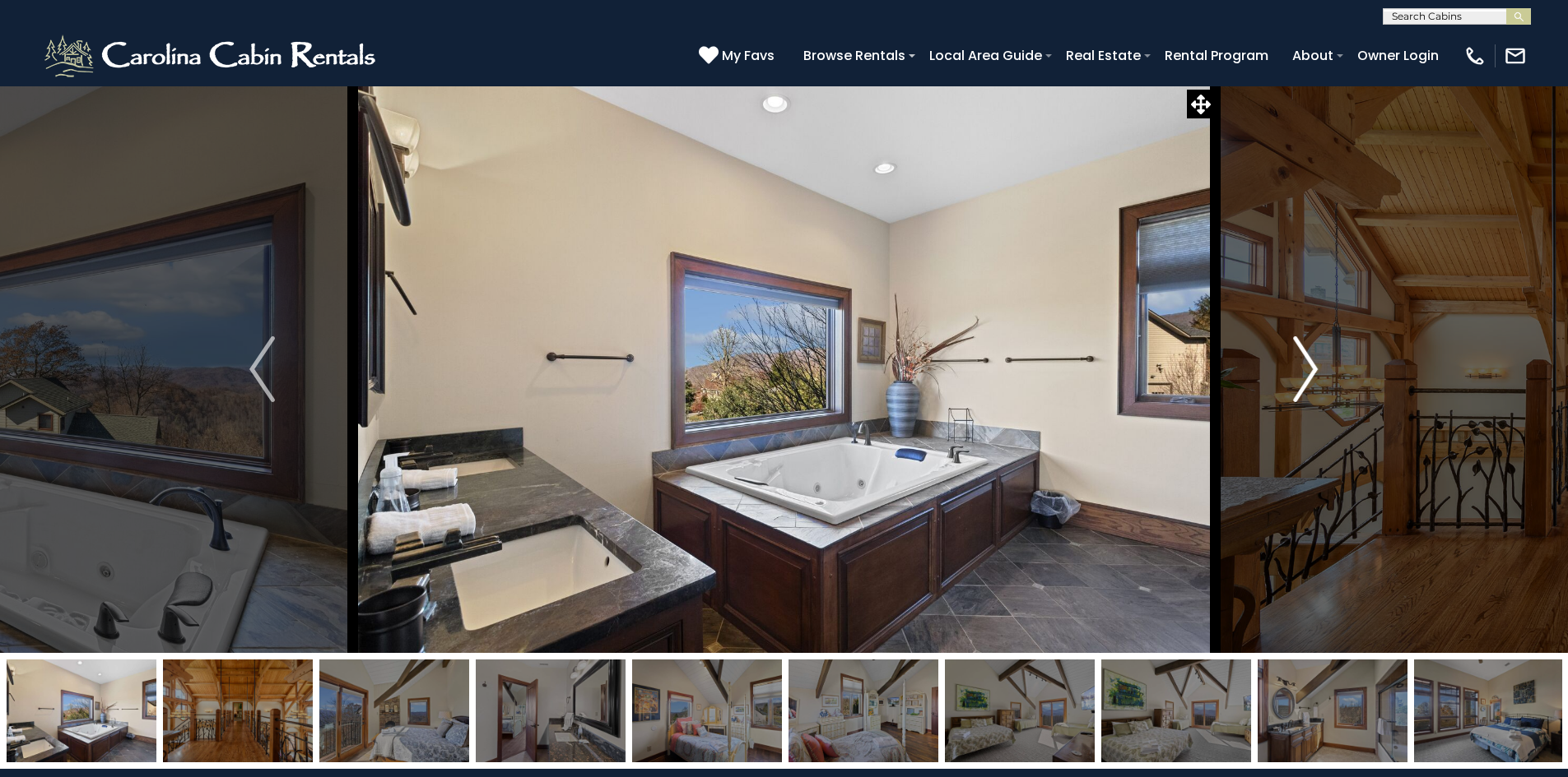
click at [1292, 360] on button "Next" at bounding box center [1305, 370] width 181 height 567
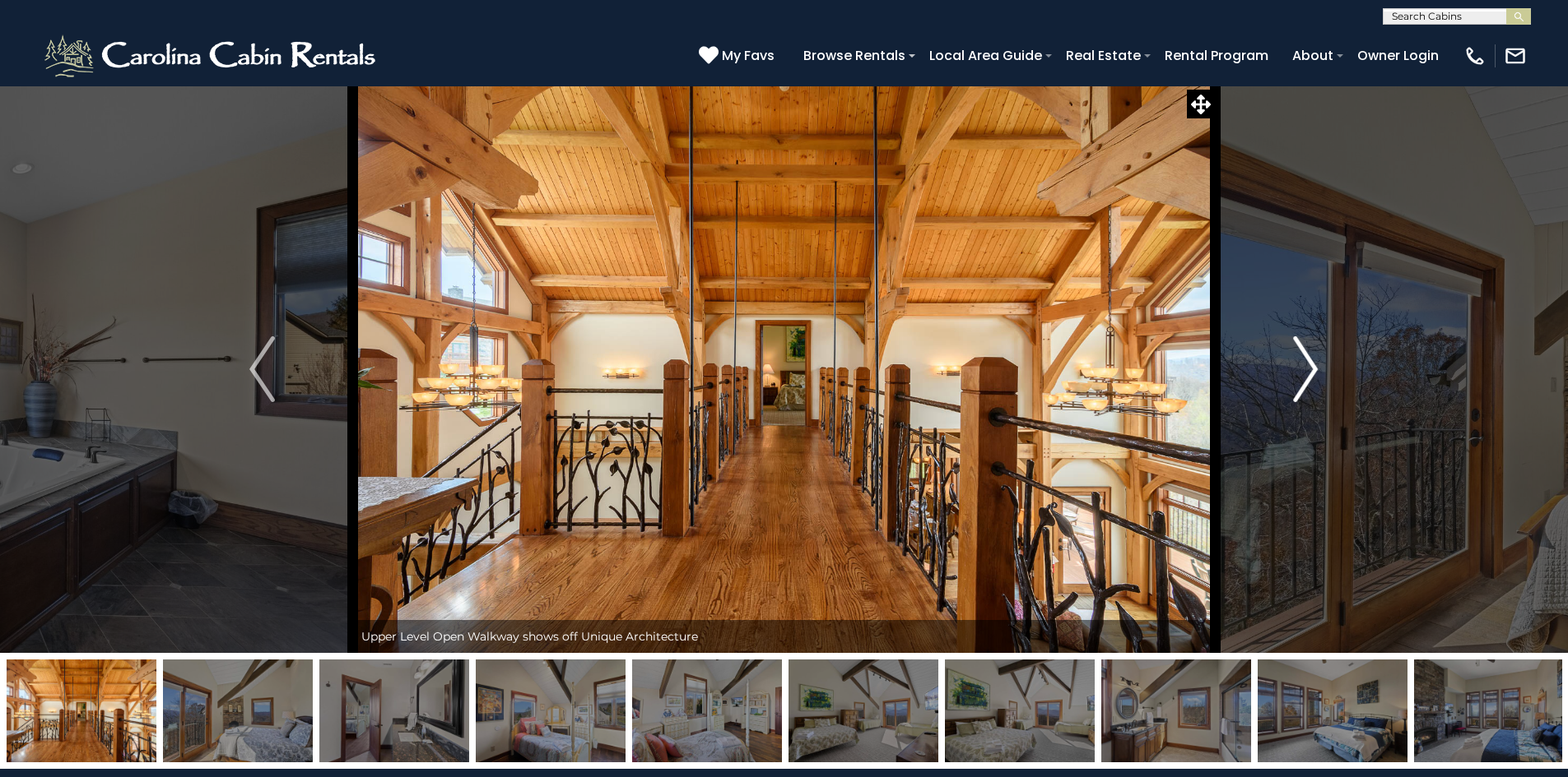
click at [1292, 360] on button "Next" at bounding box center [1305, 370] width 181 height 567
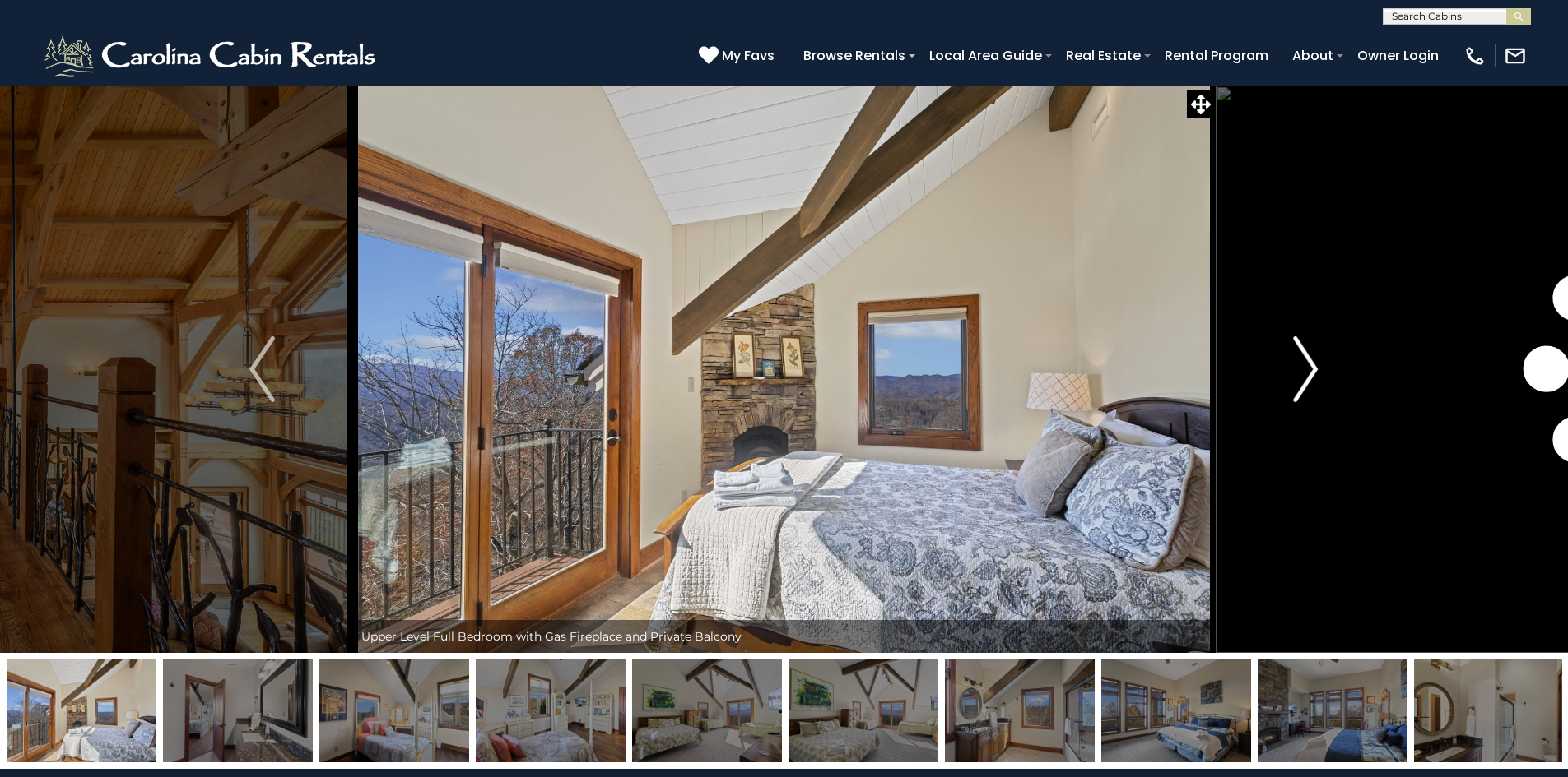
click at [1292, 360] on button "Next" at bounding box center [1305, 370] width 181 height 567
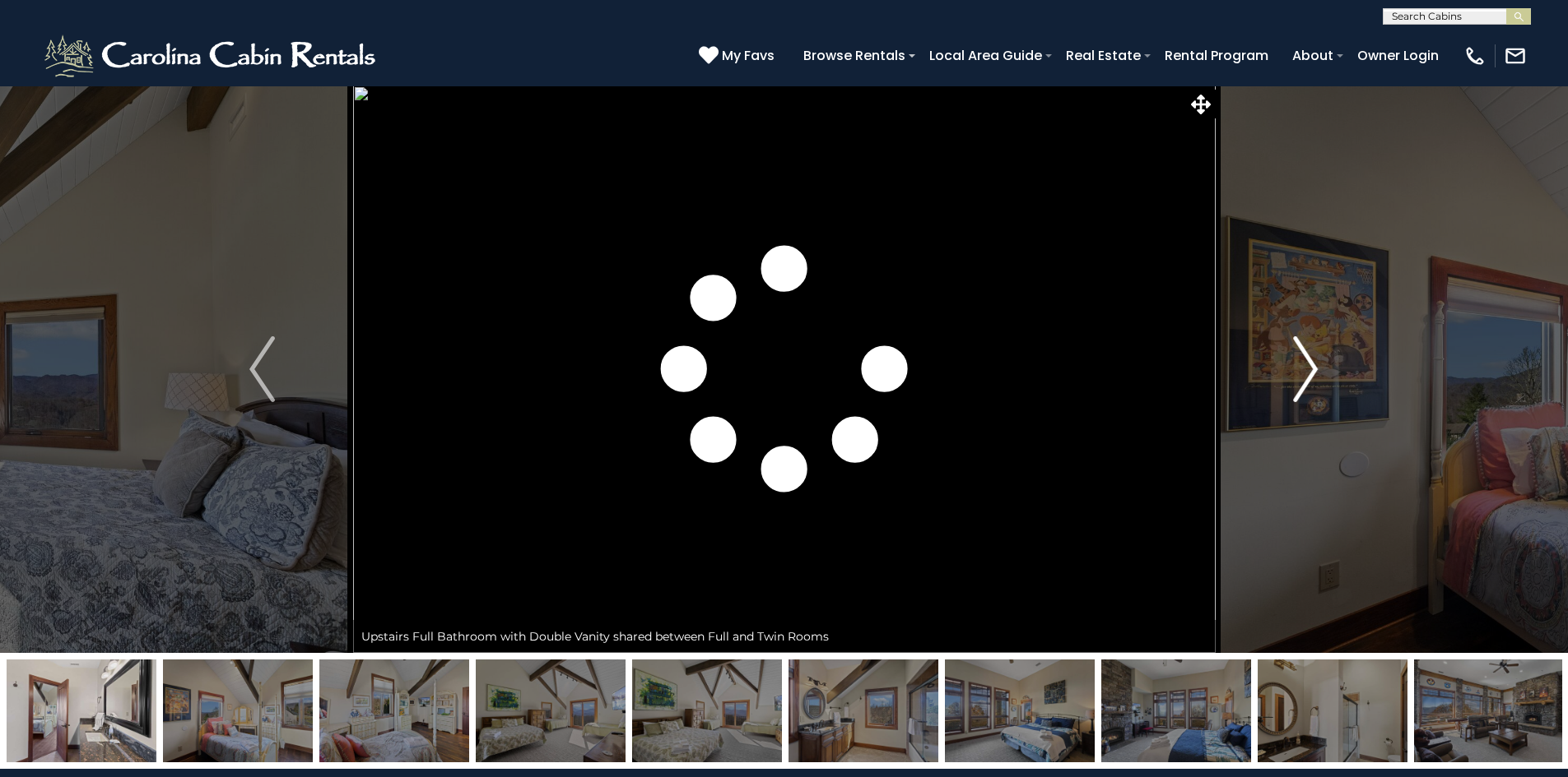
click at [1292, 360] on button "Next" at bounding box center [1305, 370] width 181 height 567
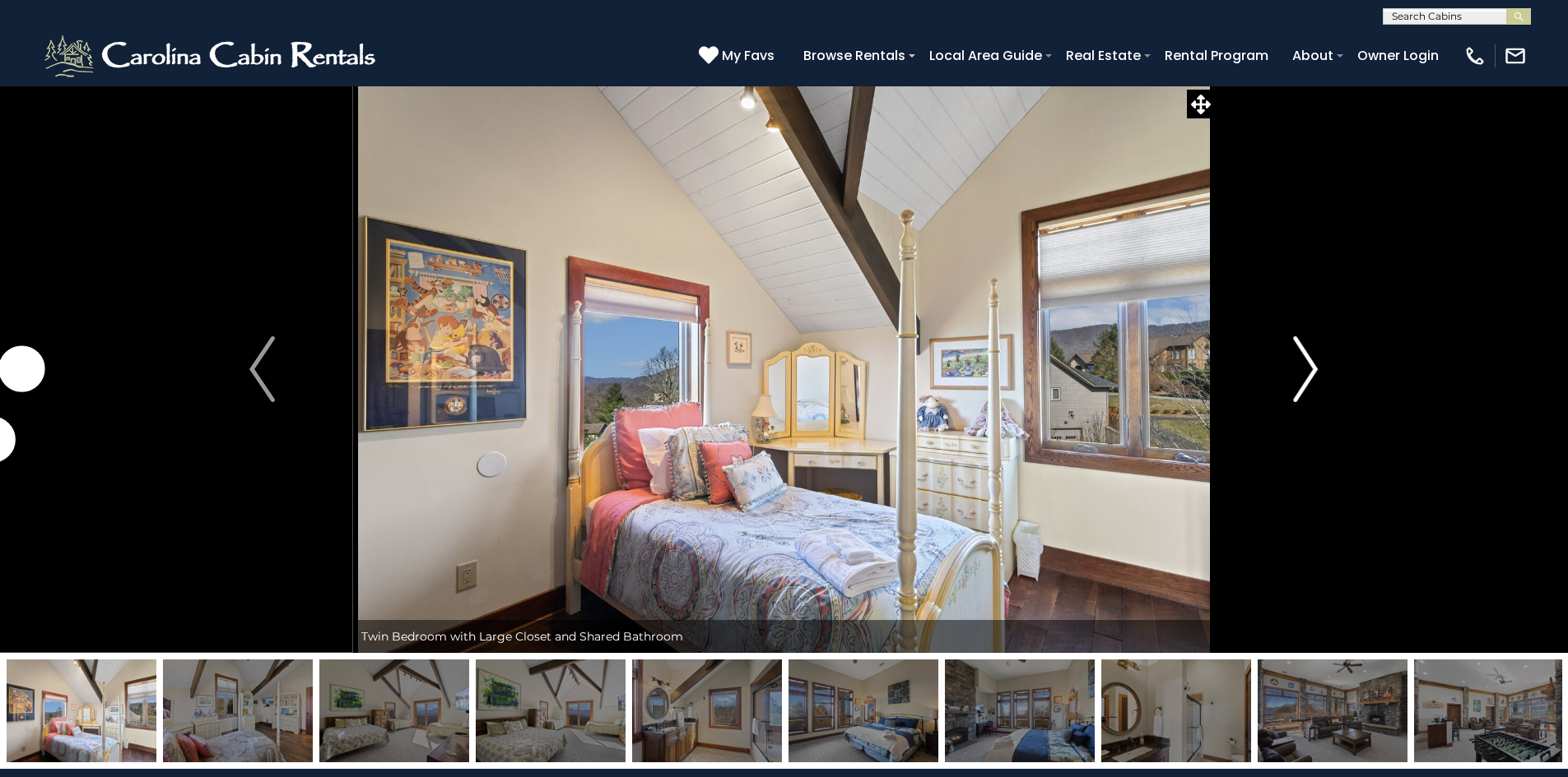
click at [1292, 360] on button "Next" at bounding box center [1305, 370] width 181 height 567
